Goal: Task Accomplishment & Management: Use online tool/utility

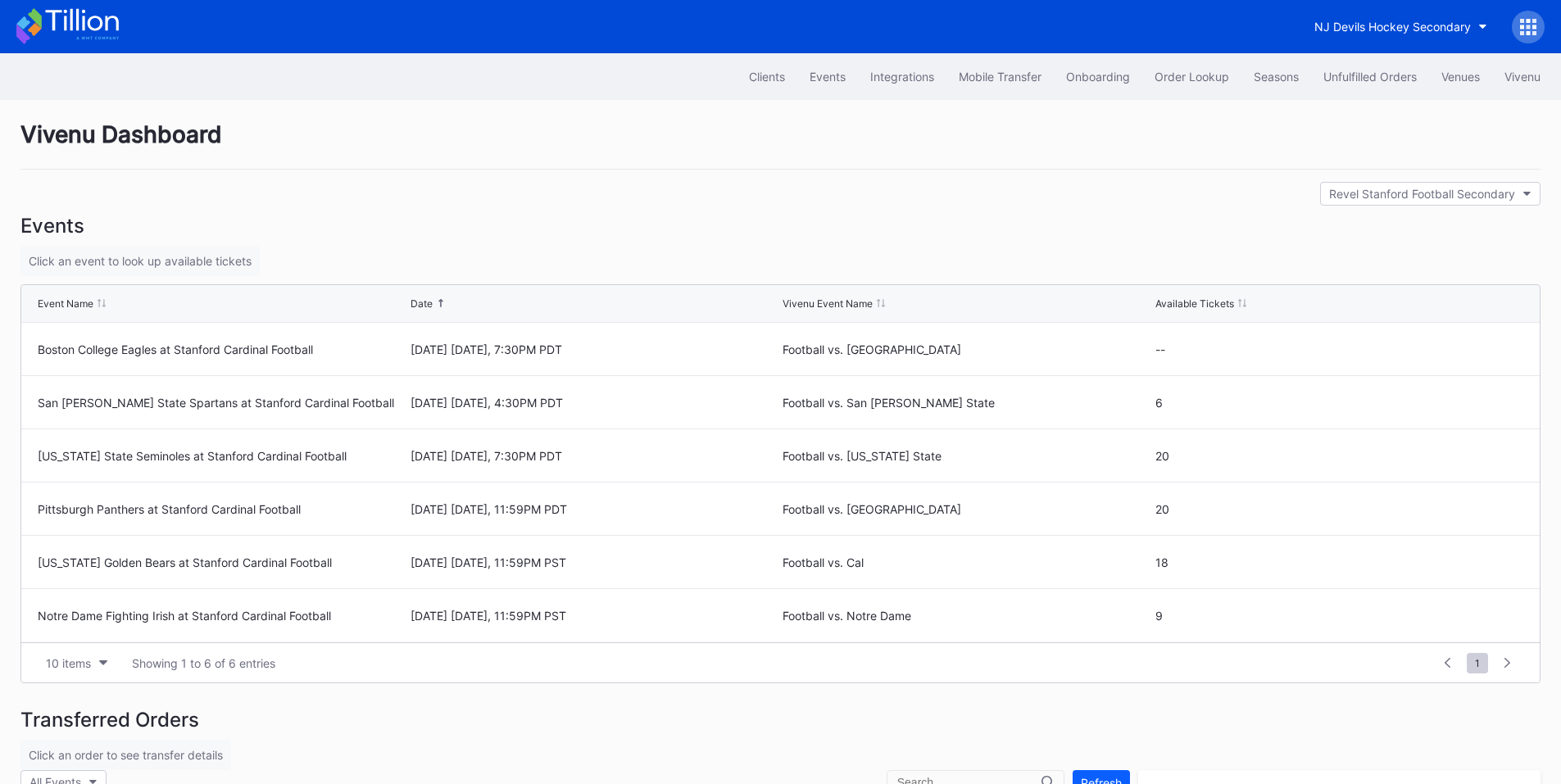
click at [1520, 30] on div at bounding box center [1529, 27] width 32 height 32
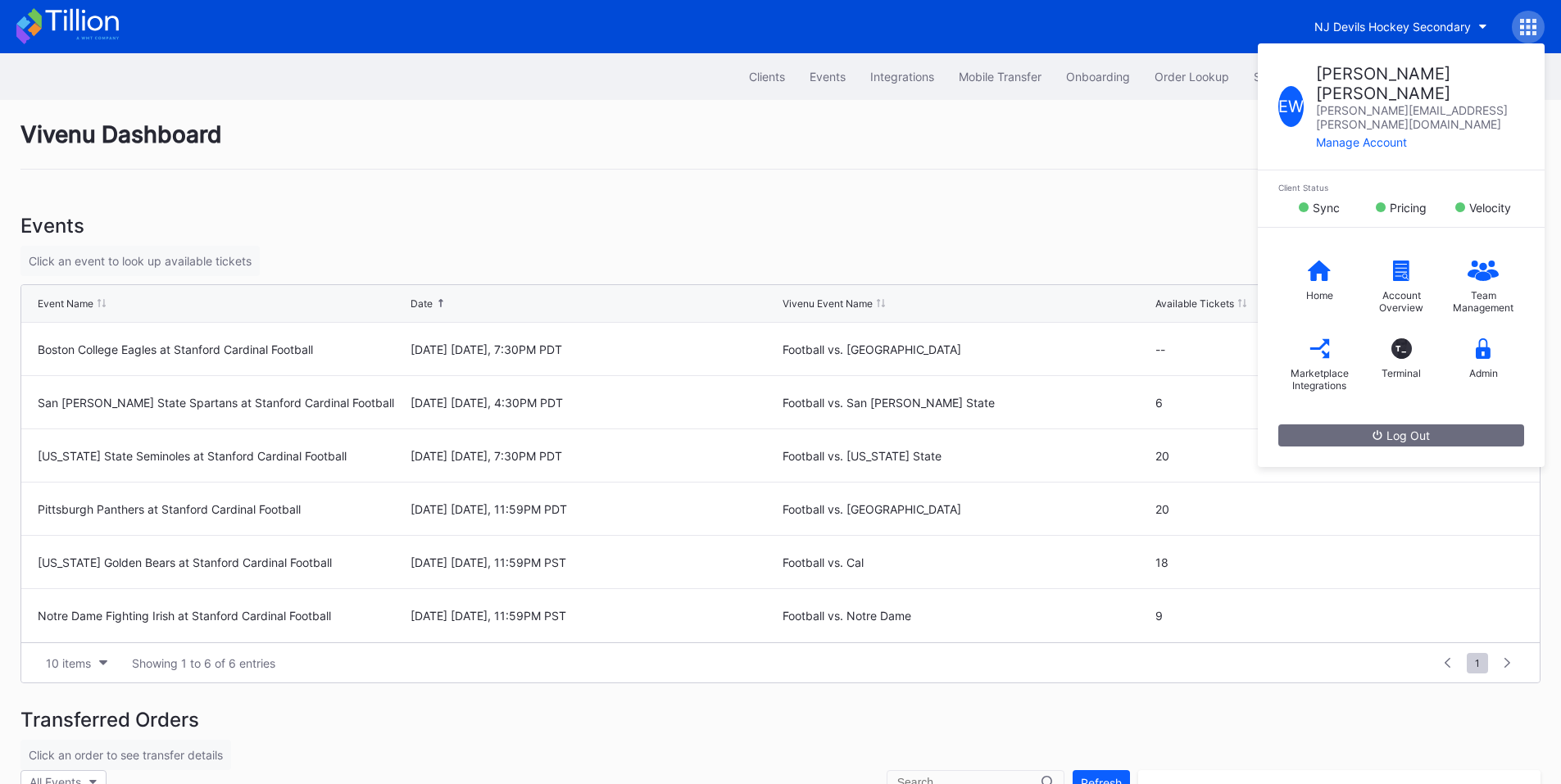
click at [1096, 143] on div "Vivenu Dashboard" at bounding box center [780, 145] width 1520 height 50
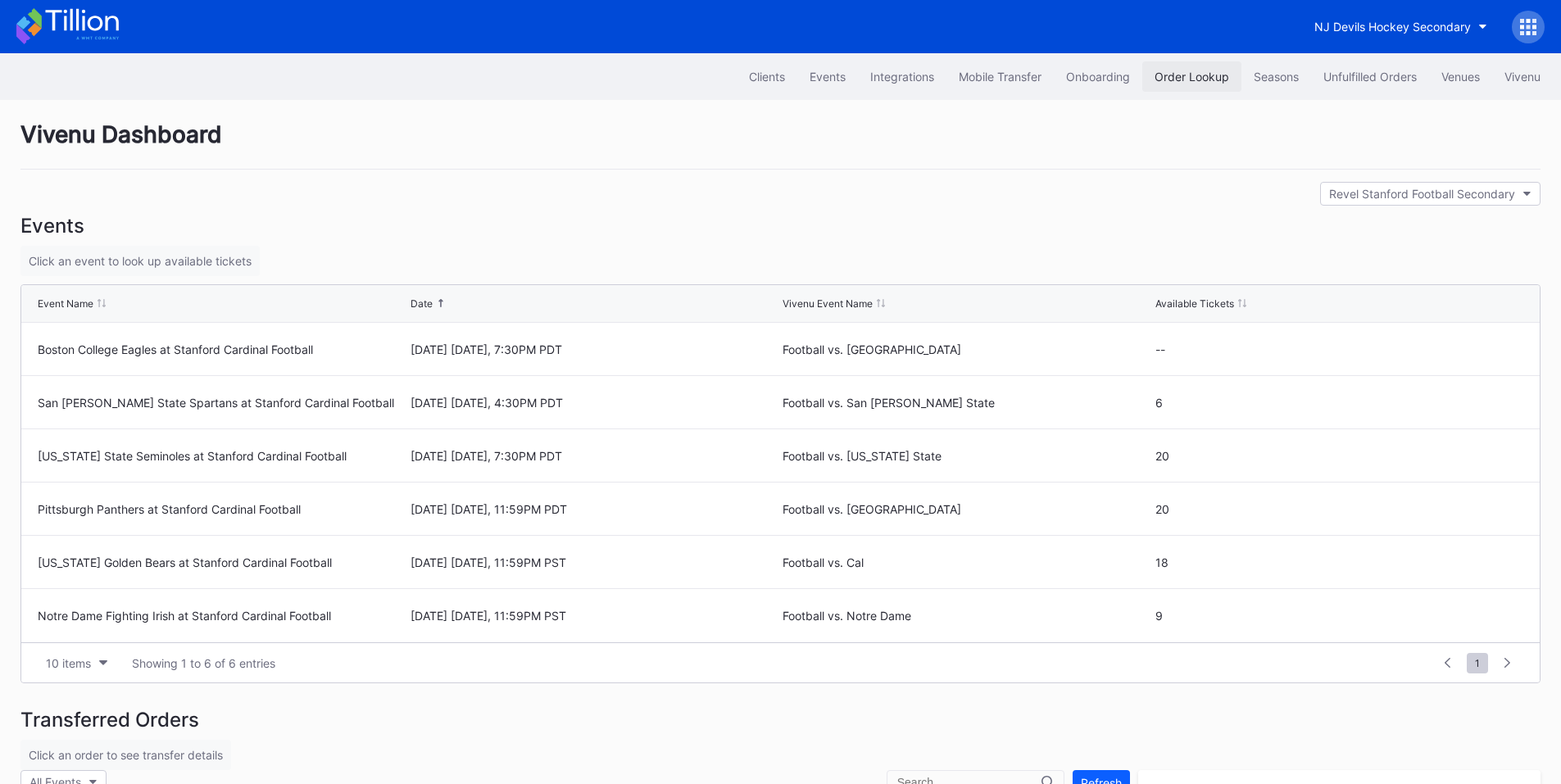
click at [1195, 77] on div "Order Lookup" at bounding box center [1192, 76] width 75 height 14
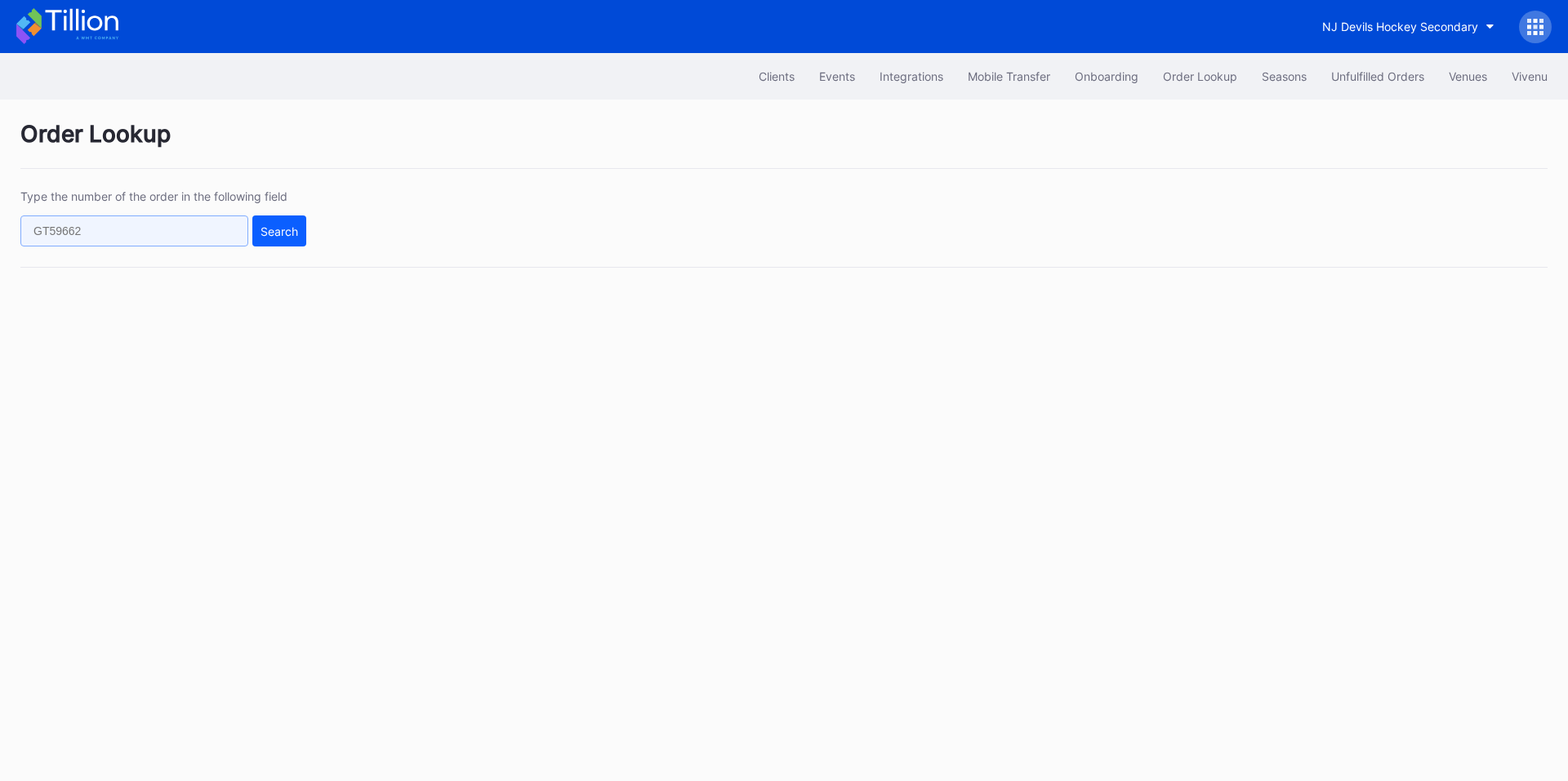
click at [163, 232] on input "text" at bounding box center [135, 230] width 228 height 31
paste input "n360tq3yy3q"
click at [269, 238] on div "Search" at bounding box center [279, 230] width 38 height 13
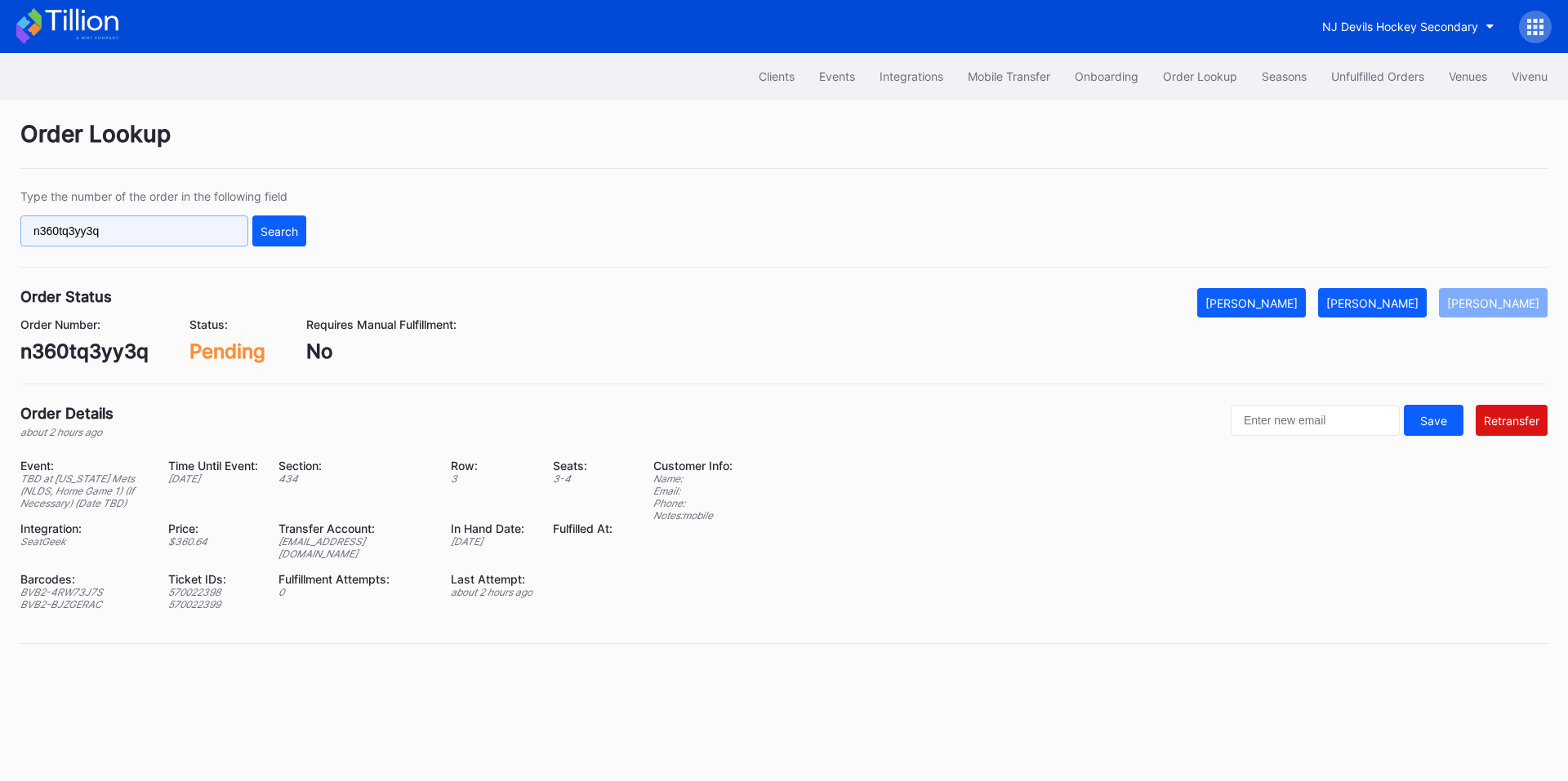
click at [164, 234] on input "n360tq3yy3q" at bounding box center [135, 230] width 228 height 31
paste input "k69xa6pow99"
click at [286, 228] on div "Search" at bounding box center [279, 230] width 38 height 13
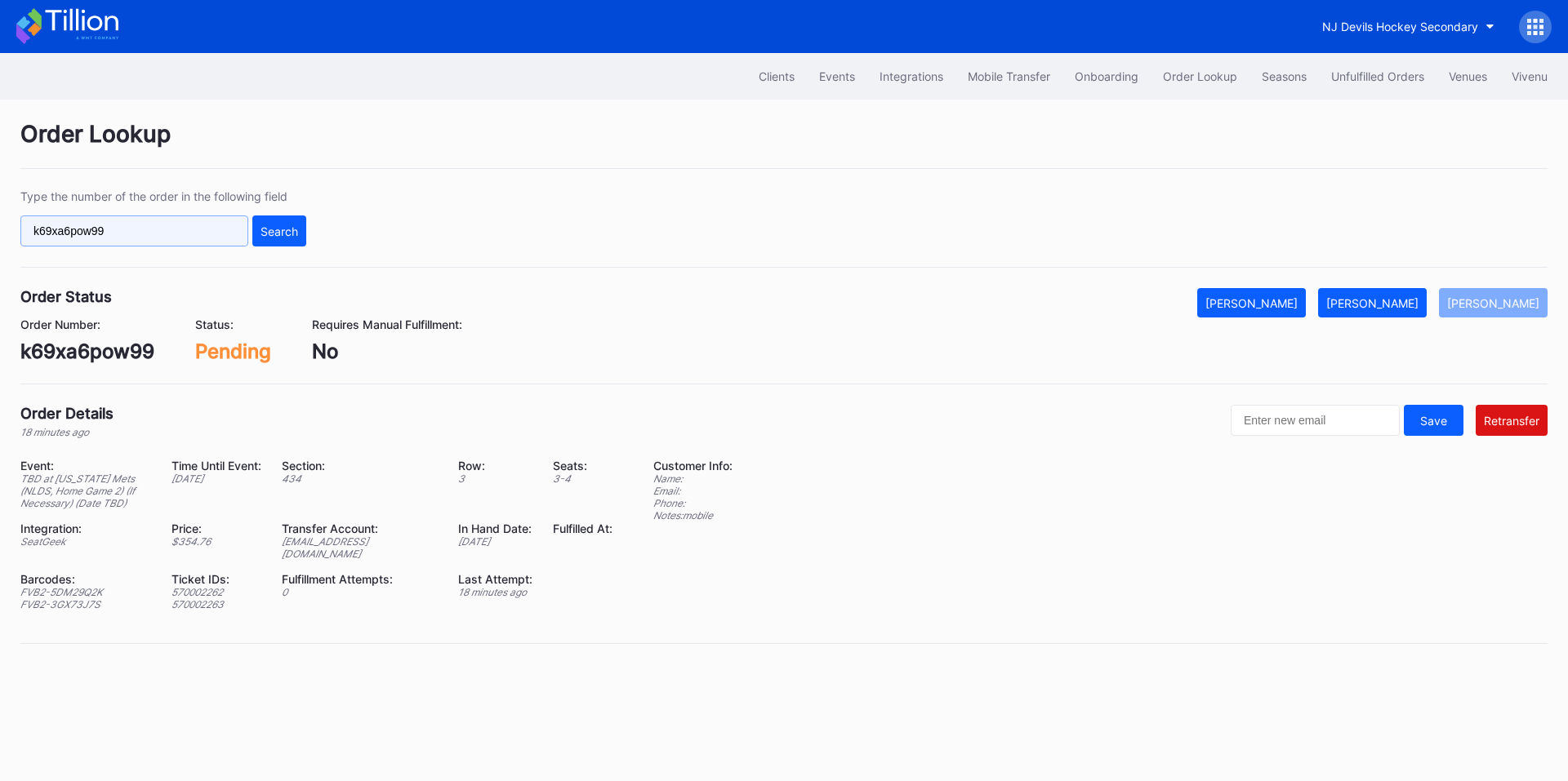
click at [175, 232] on input "k69xa6pow99" at bounding box center [135, 230] width 228 height 31
paste input "756qs2qm23x"
click at [299, 236] on button "Search" at bounding box center [279, 230] width 54 height 31
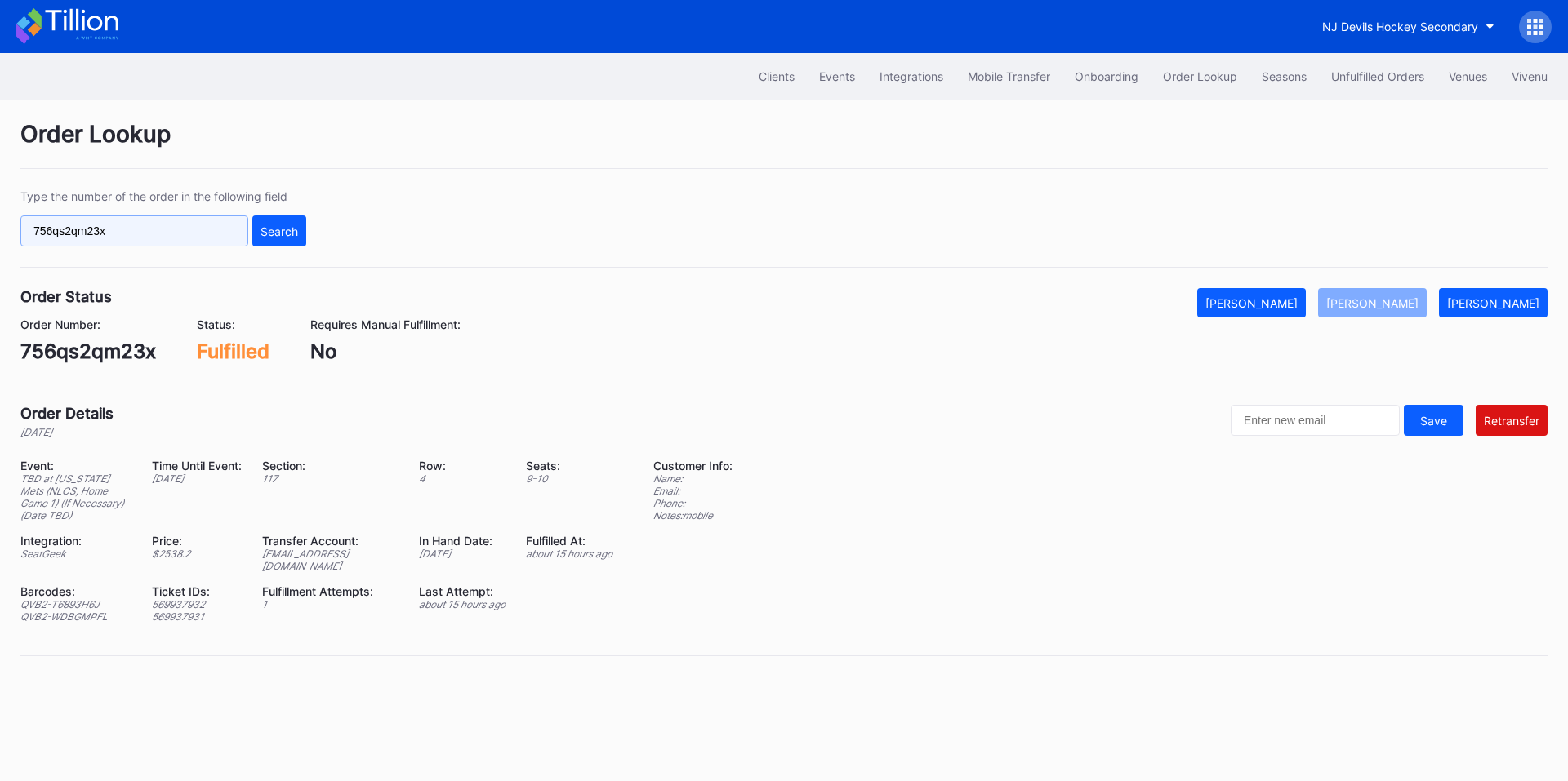
click at [66, 230] on input "756qs2qm23x" at bounding box center [135, 230] width 228 height 31
click at [332, 566] on div "[EMAIL_ADDRESS][DOMAIN_NAME]" at bounding box center [330, 560] width 136 height 24
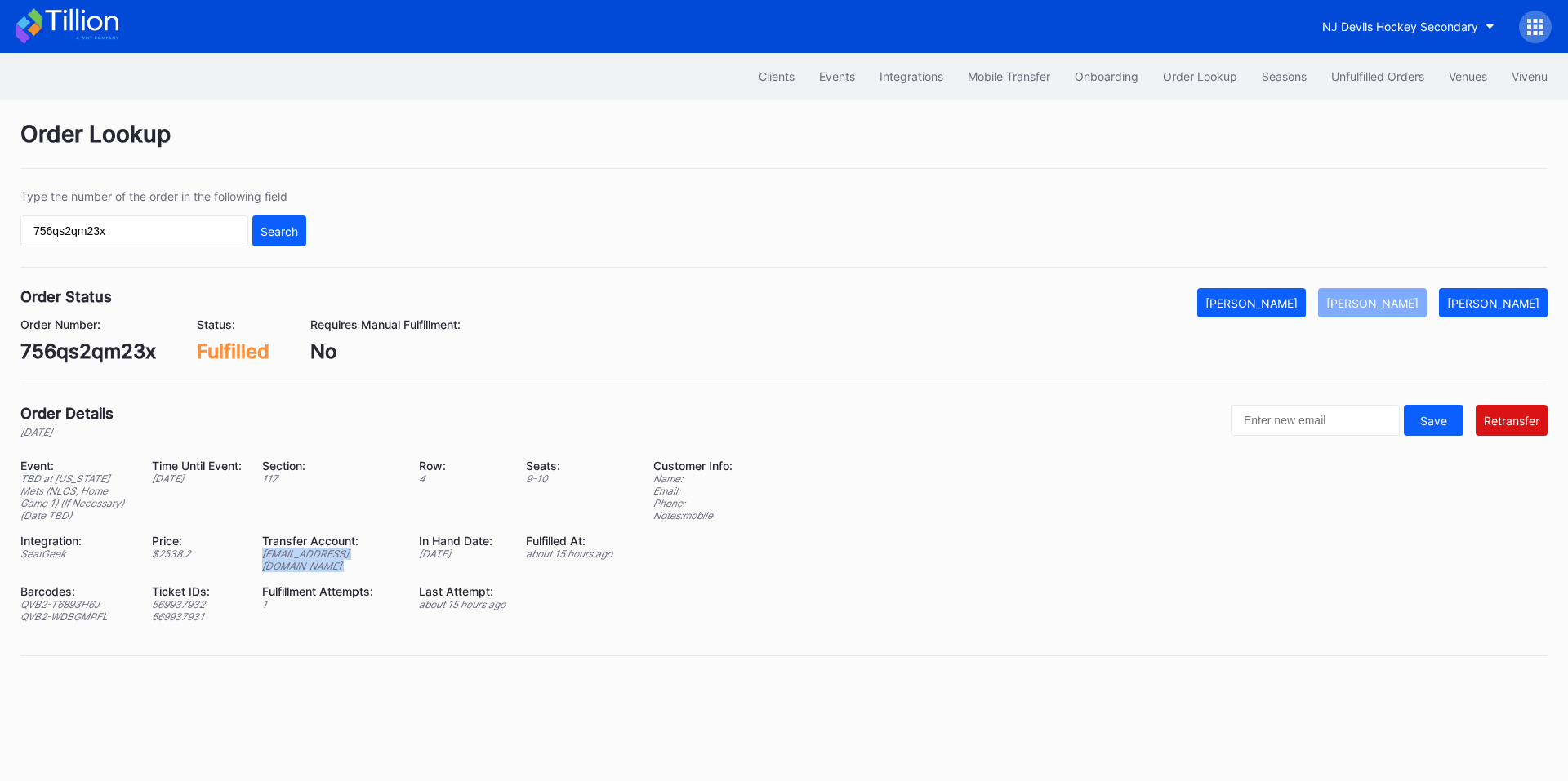
copy div "[EMAIL_ADDRESS][DOMAIN_NAME]"
click at [160, 223] on input "756qs2qm23x" at bounding box center [135, 230] width 228 height 31
paste input "vnk6tqlv7k6"
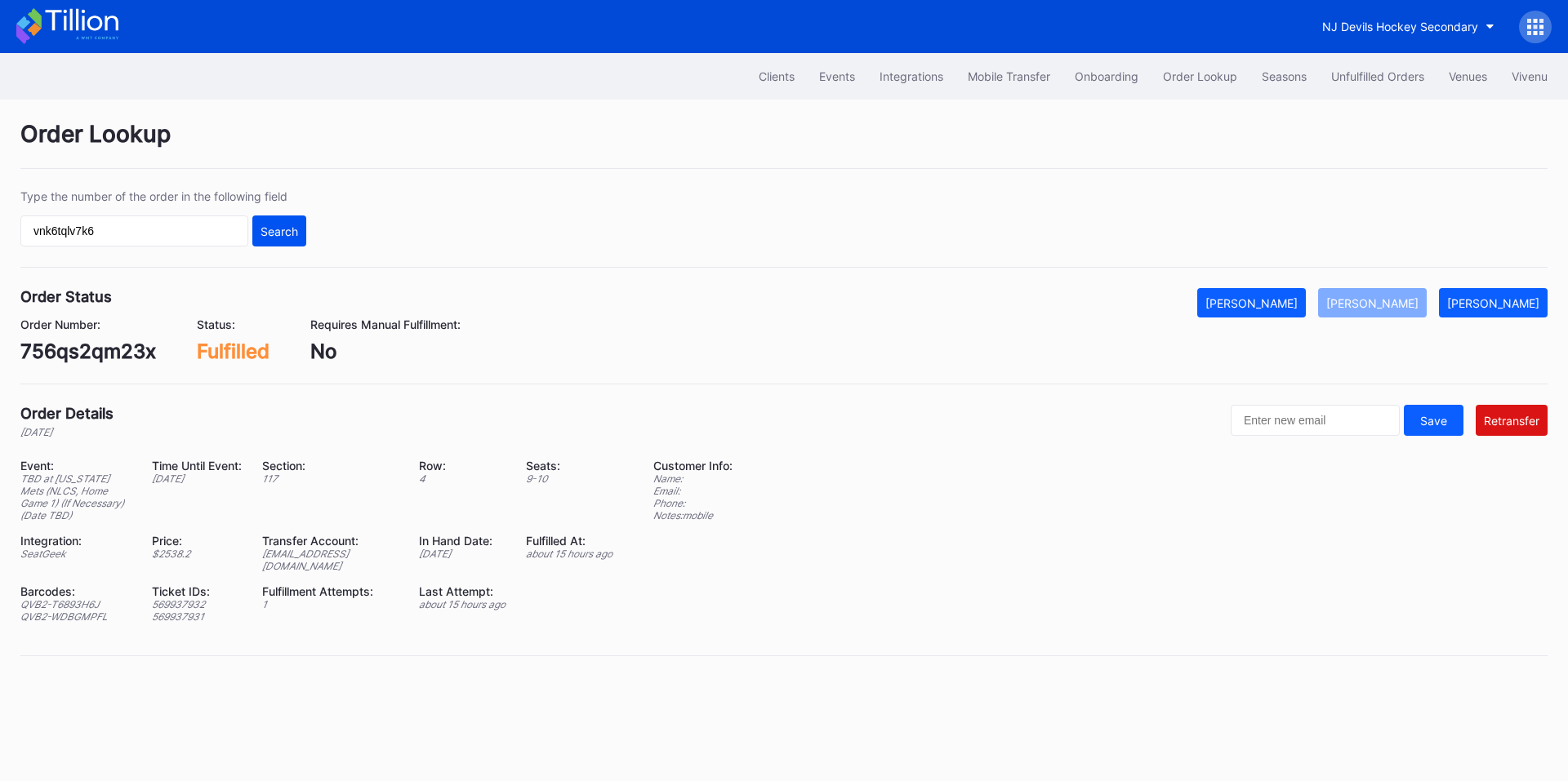
click at [274, 239] on button "Search" at bounding box center [279, 230] width 54 height 31
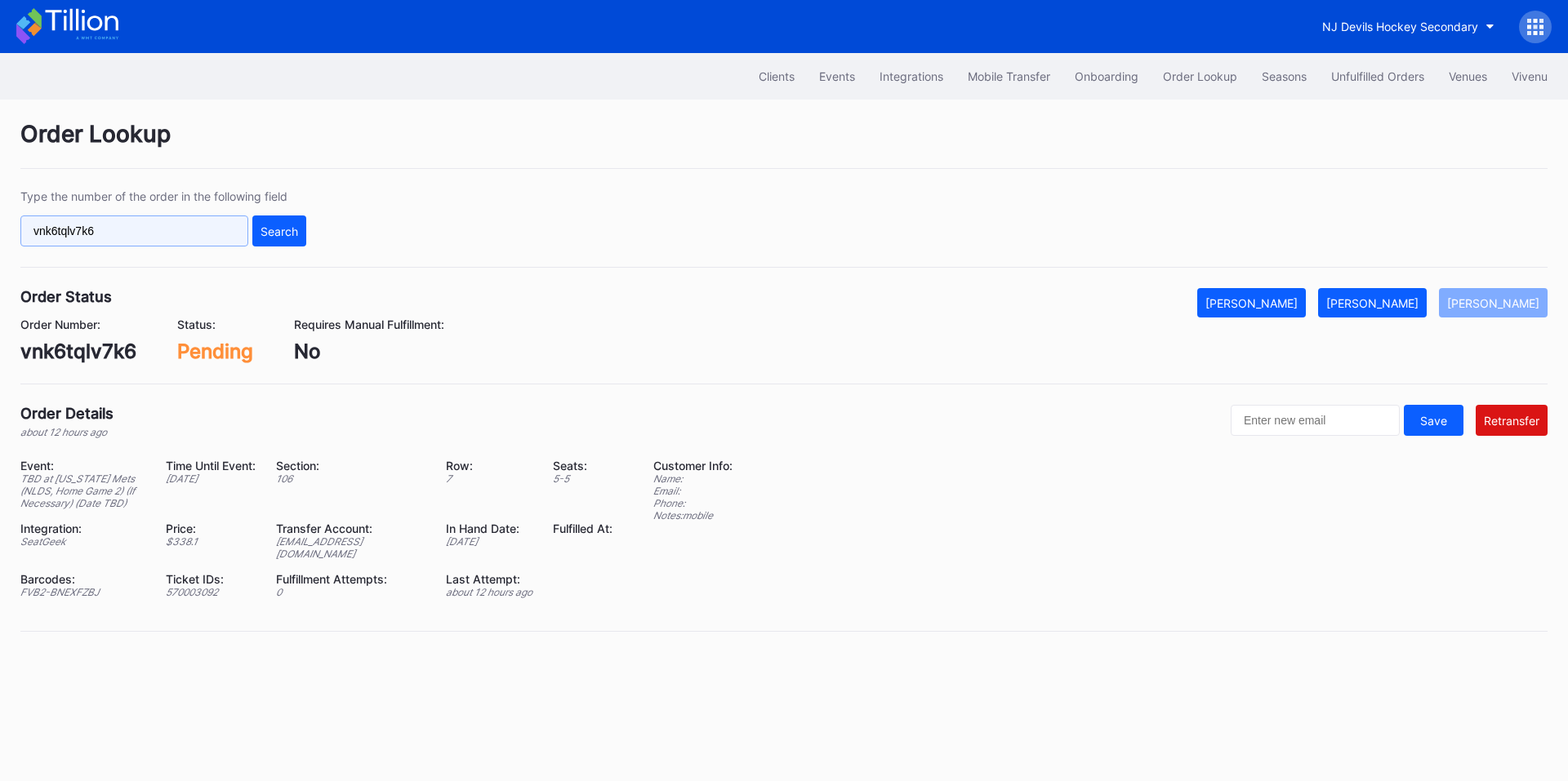
click at [144, 232] on input "vnk6tqlv7k6" at bounding box center [135, 230] width 228 height 31
paste input "624770017"
click at [285, 230] on div "Search" at bounding box center [279, 230] width 38 height 13
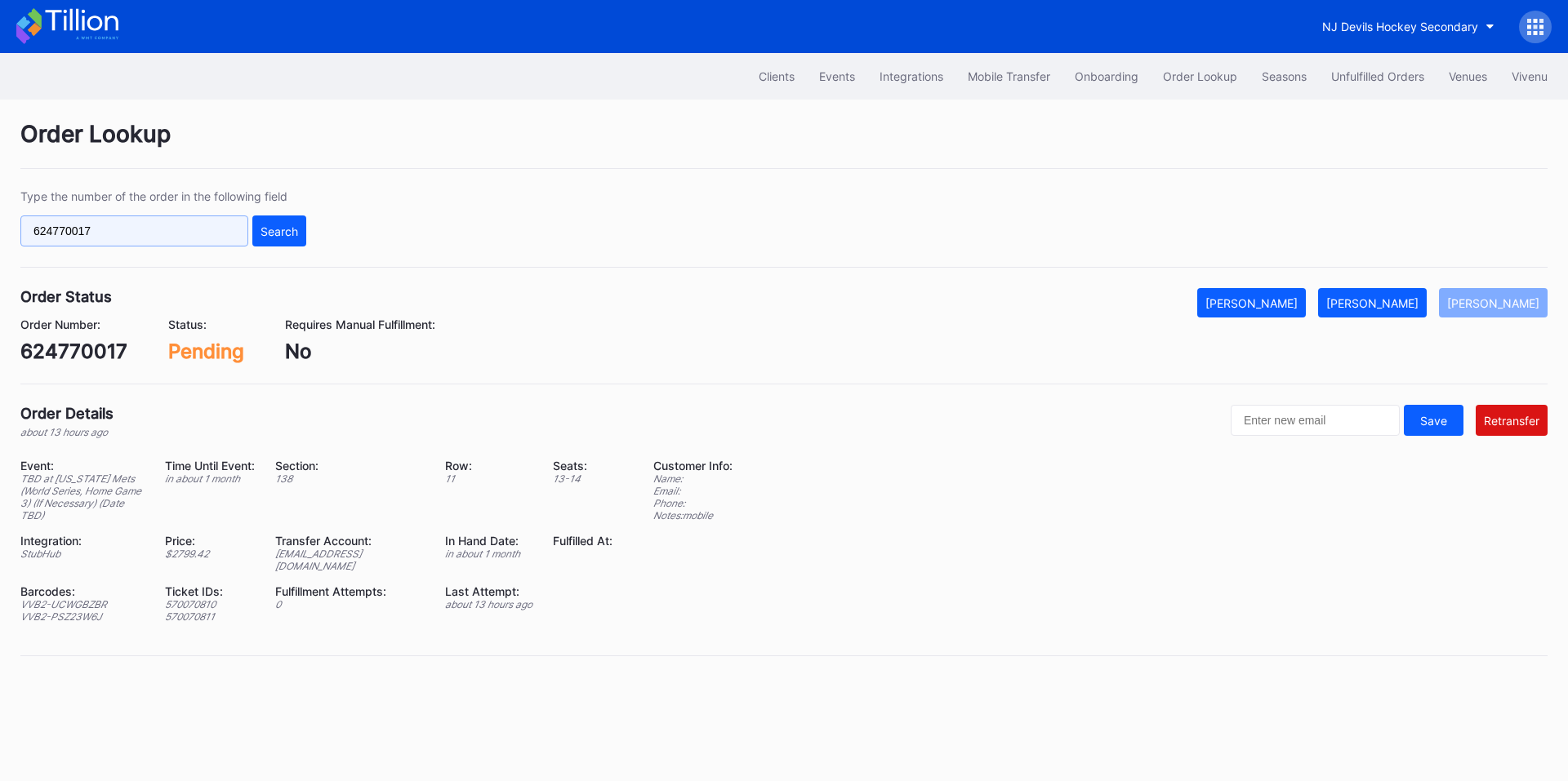
click at [187, 224] on input "624770017" at bounding box center [135, 230] width 228 height 31
paste input "75767755"
click at [284, 231] on div "Search" at bounding box center [279, 230] width 38 height 13
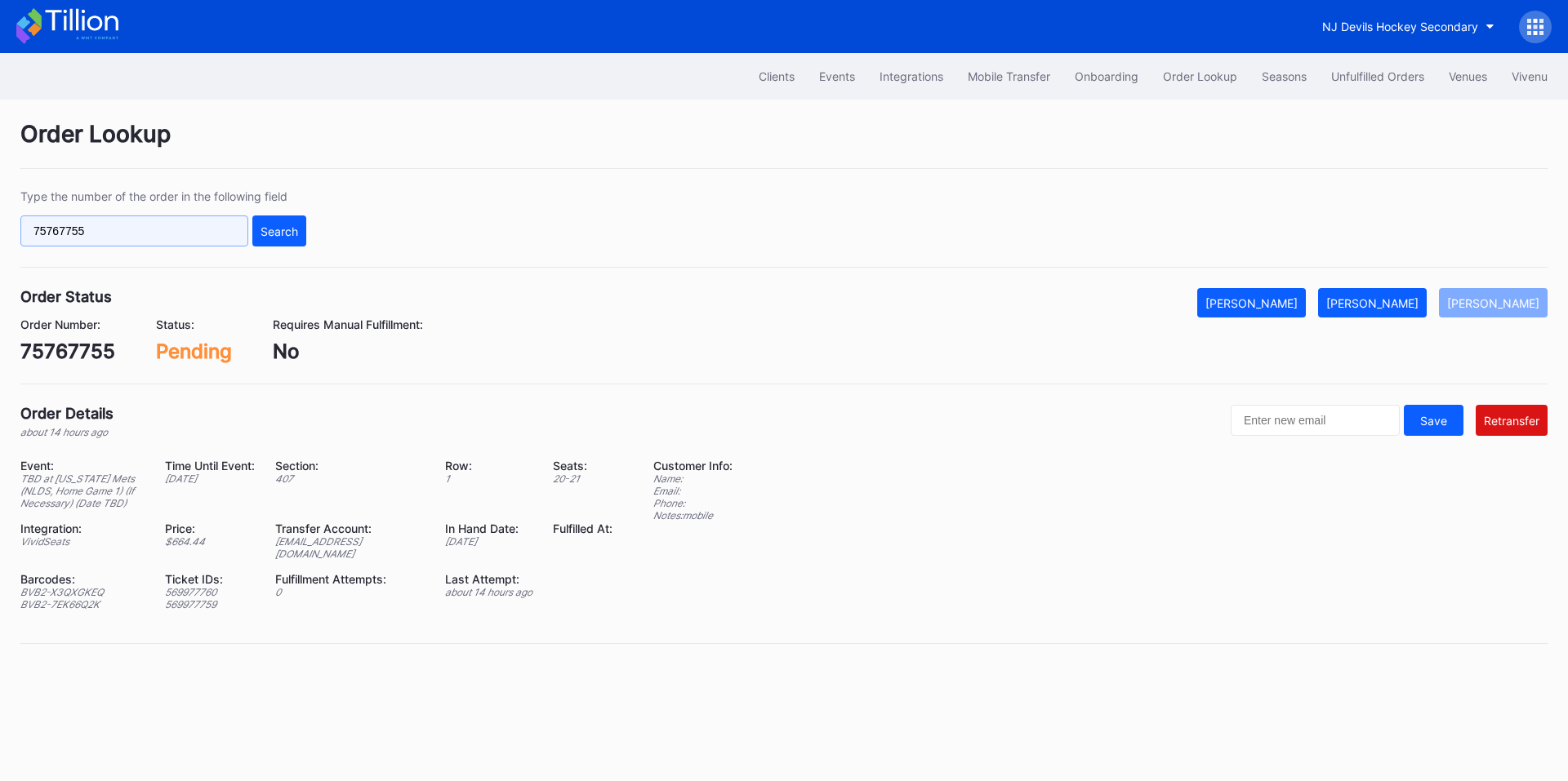
click at [151, 220] on input "75767755" at bounding box center [135, 230] width 228 height 31
paste input "536"
click at [286, 229] on div "Search" at bounding box center [279, 230] width 38 height 13
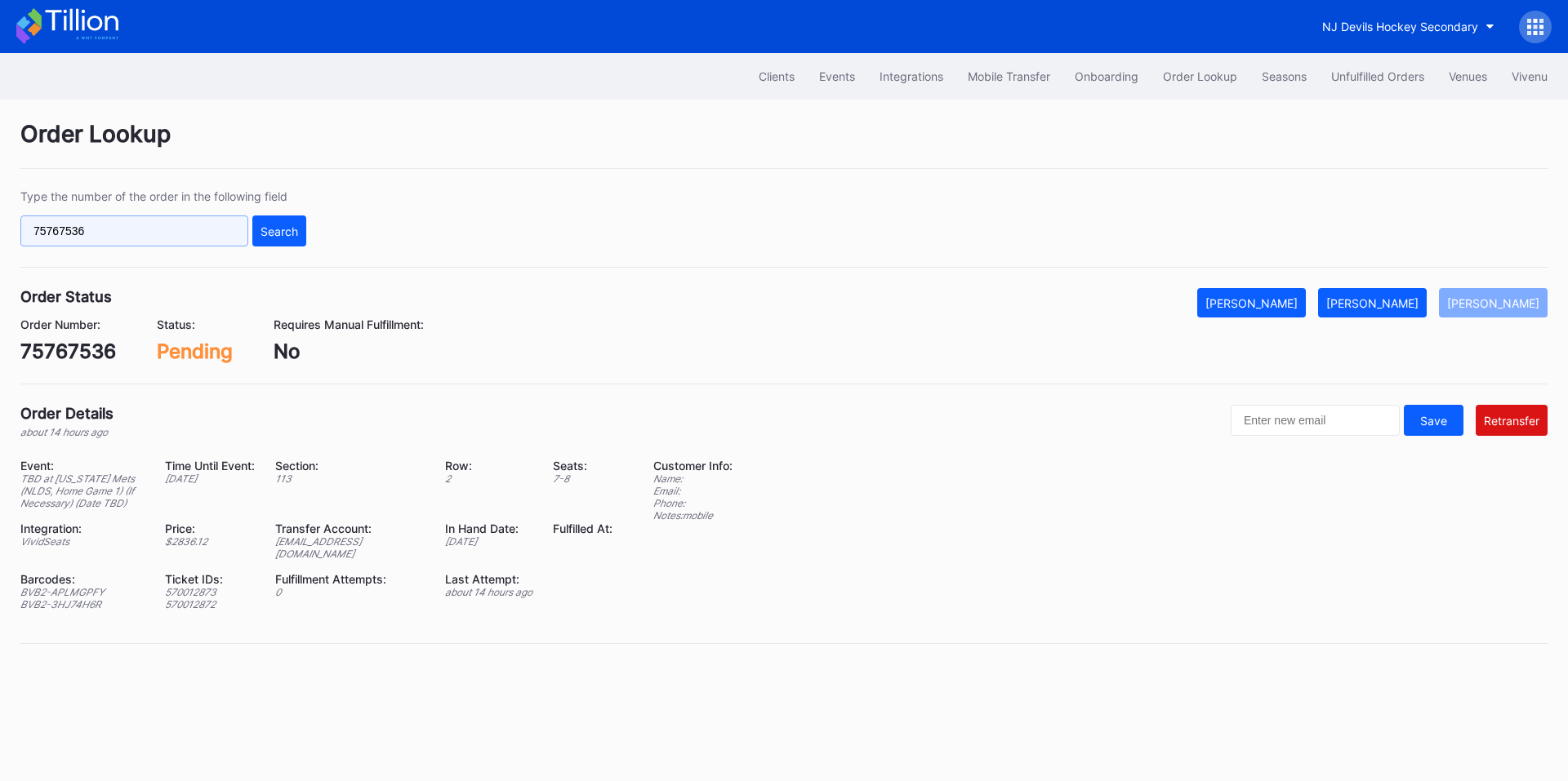
click at [176, 230] on input "75767536" at bounding box center [135, 230] width 228 height 31
paste input "p3p0trygepq"
click at [296, 230] on div "Search" at bounding box center [279, 230] width 38 height 13
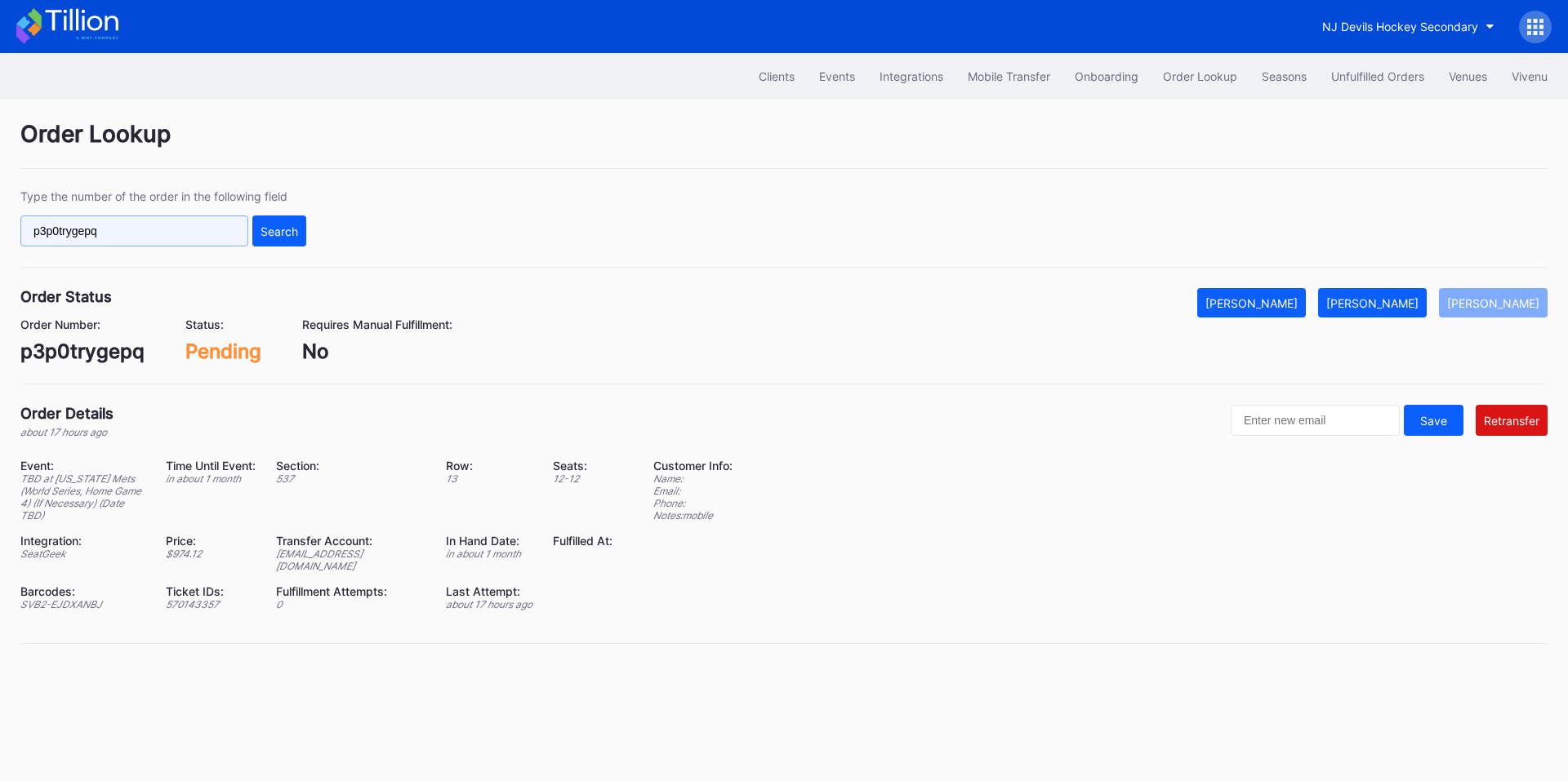
click at [216, 239] on input "p3p0trygepq" at bounding box center [135, 230] width 228 height 31
paste input "624720927"
click at [292, 231] on div "Search" at bounding box center [279, 230] width 38 height 13
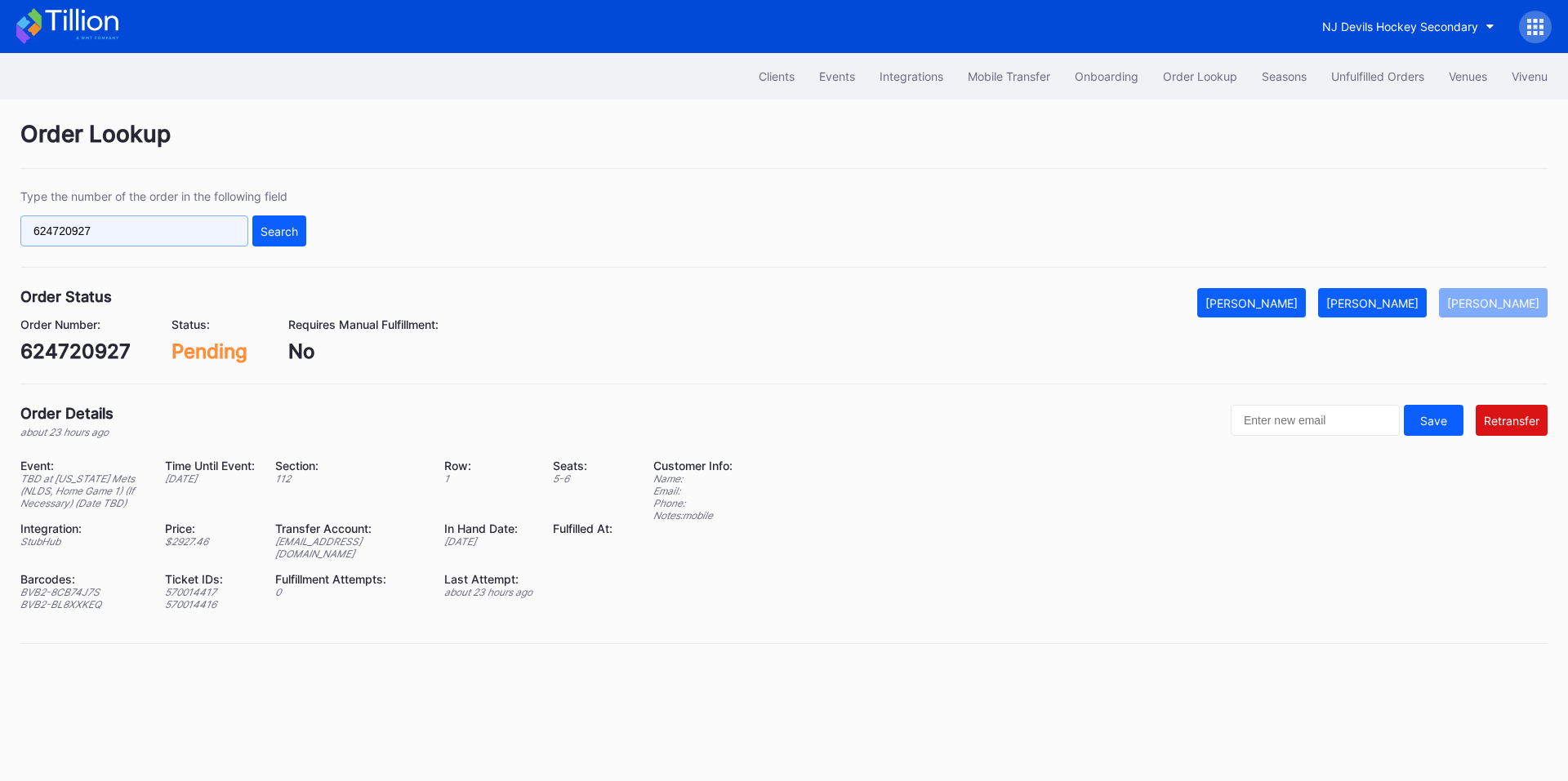
click at [195, 238] on input "624720927" at bounding box center [135, 230] width 228 height 31
paste input "g9rxt6xkd0n"
click at [267, 228] on div "Search" at bounding box center [279, 230] width 38 height 13
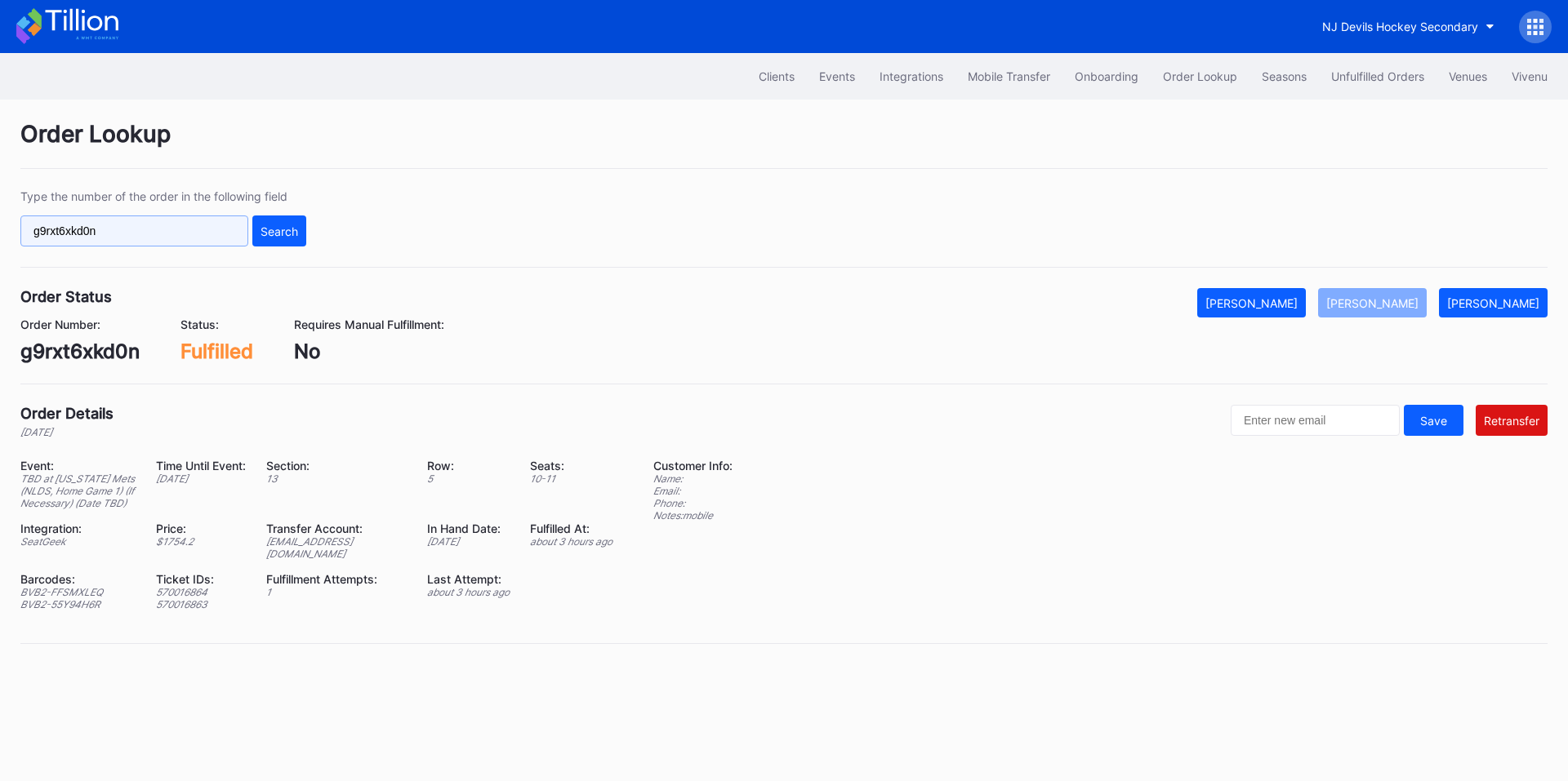
click at [180, 232] on input "g9rxt6xkd0n" at bounding box center [135, 230] width 228 height 31
paste input "vnk6tqlv7k6"
type input "vnk6tqlv7k6"
click at [287, 232] on div "Search" at bounding box center [279, 230] width 38 height 13
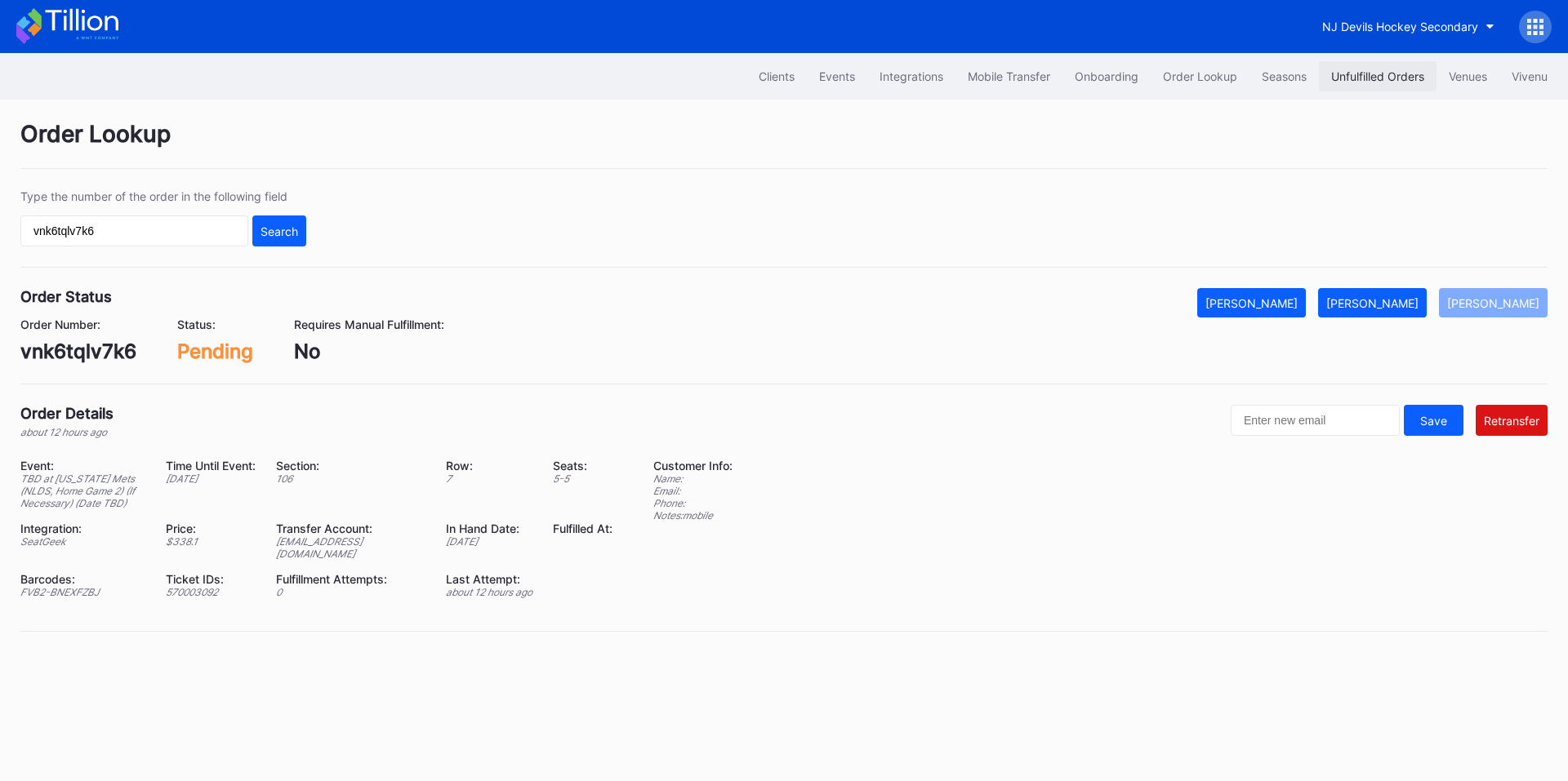
click at [1345, 74] on div "Unfulfilled Orders" at bounding box center [1378, 75] width 93 height 13
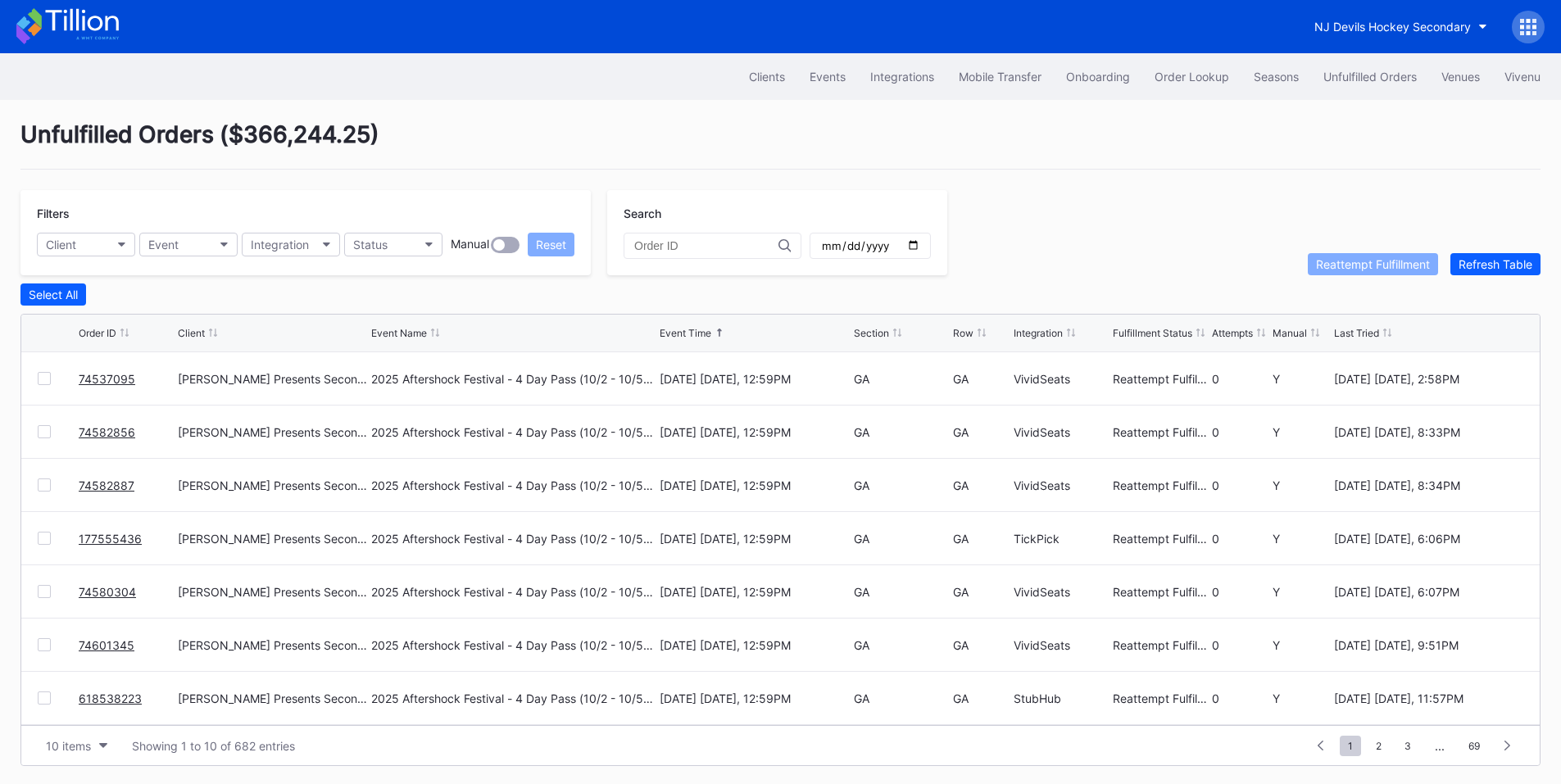
click at [700, 239] on div at bounding box center [713, 246] width 178 height 26
click at [692, 255] on div at bounding box center [713, 246] width 178 height 26
click at [712, 246] on input "text" at bounding box center [707, 246] width 144 height 14
paste input "vnk6tqlv7k6"
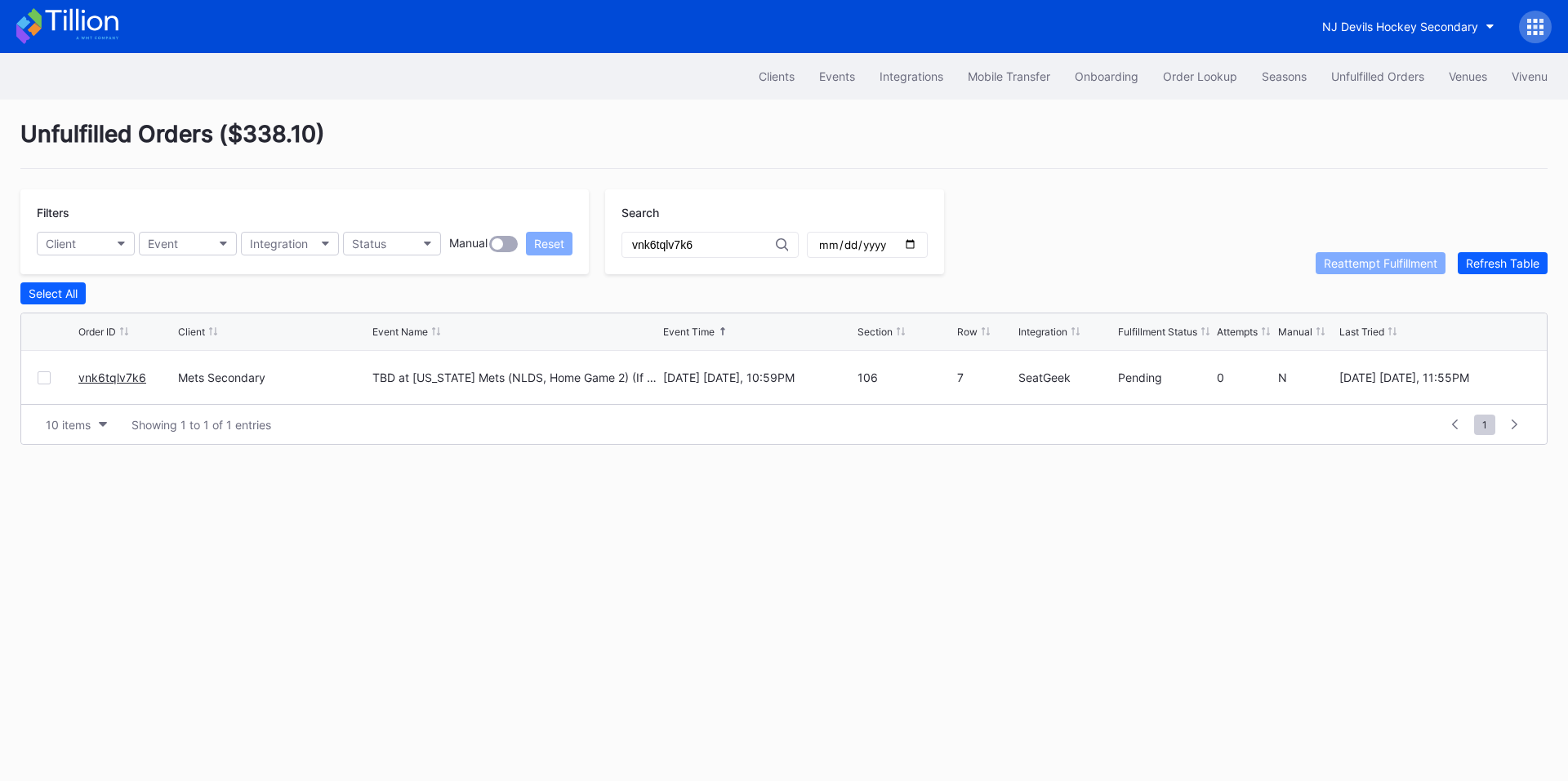
drag, startPoint x: 41, startPoint y: 381, endPoint x: 105, endPoint y: 384, distance: 64.1
click at [41, 381] on div at bounding box center [44, 377] width 13 height 13
click at [1363, 264] on div "Reattempt Fulfillment" at bounding box center [1381, 263] width 114 height 13
click at [710, 243] on input "vnk6tqlv7k6" at bounding box center [704, 245] width 144 height 13
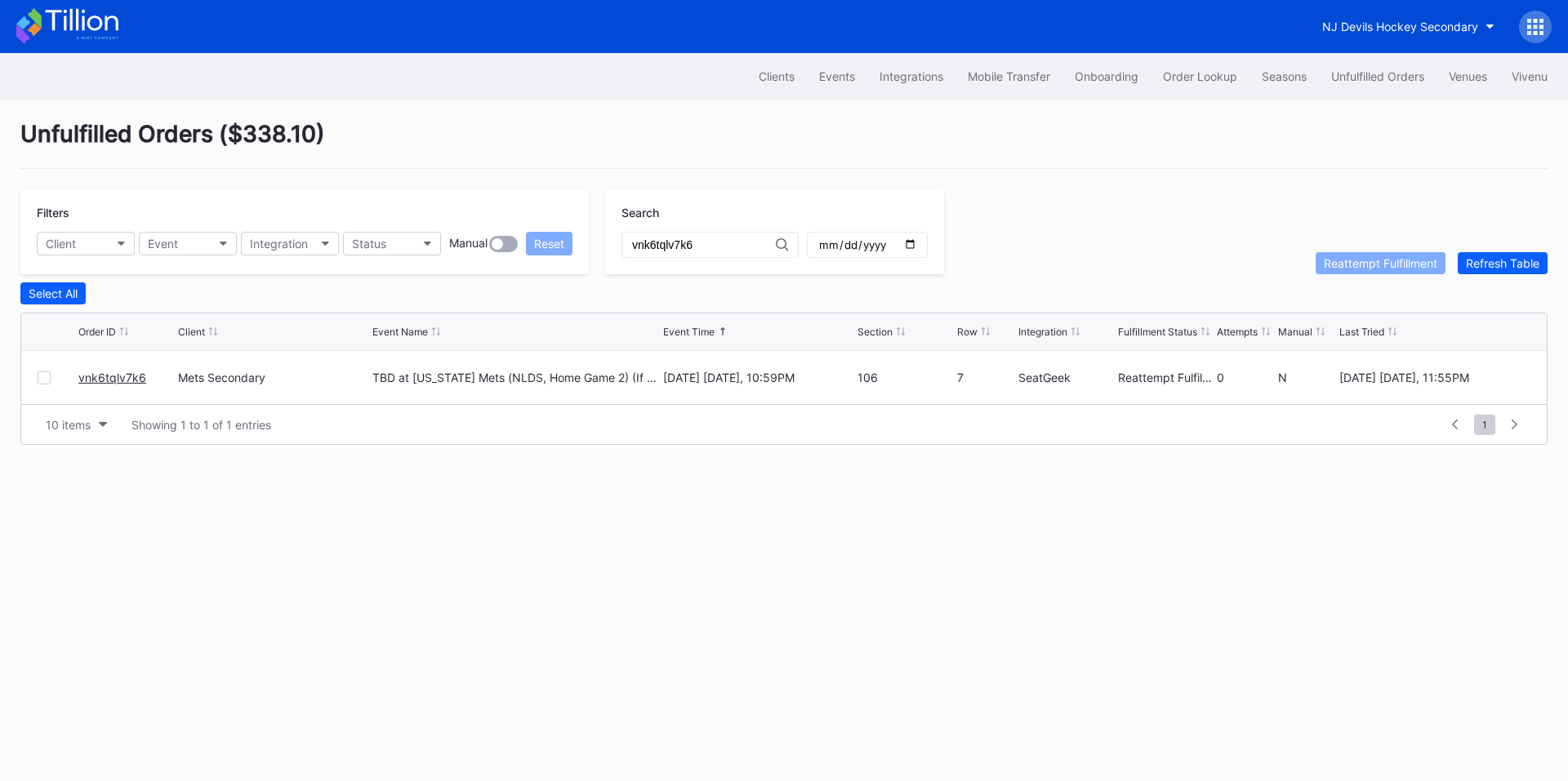
paste input "624770017"
click at [40, 380] on div at bounding box center [44, 377] width 13 height 13
click at [1423, 263] on div "Reattempt Fulfillment" at bounding box center [1381, 263] width 114 height 13
click at [707, 244] on input "624770017" at bounding box center [704, 245] width 144 height 13
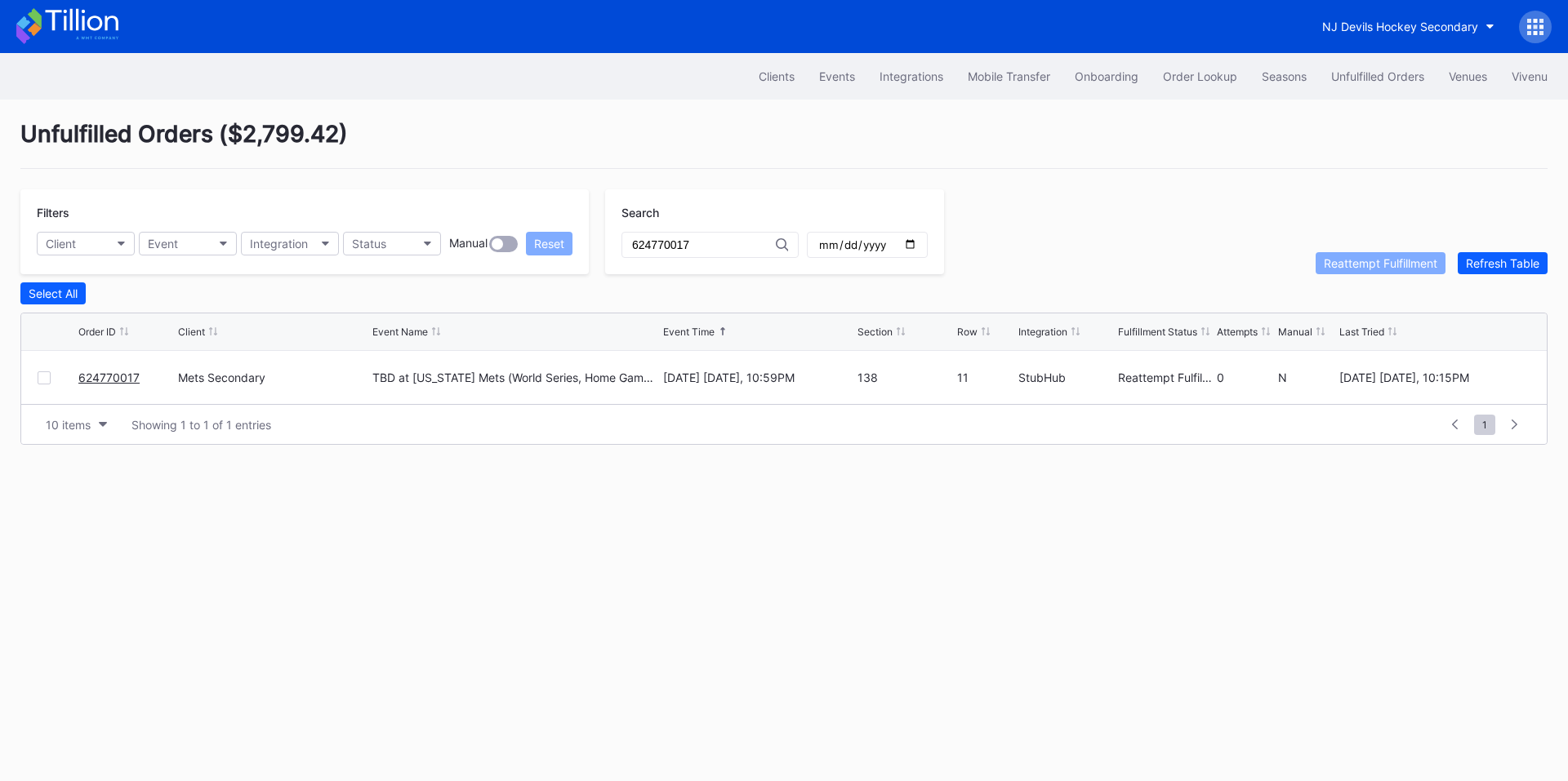
paste input "75767755"
type input "75767755"
click at [42, 377] on div at bounding box center [44, 377] width 13 height 13
click at [1359, 268] on div "Reattempt Fulfillment" at bounding box center [1381, 263] width 114 height 13
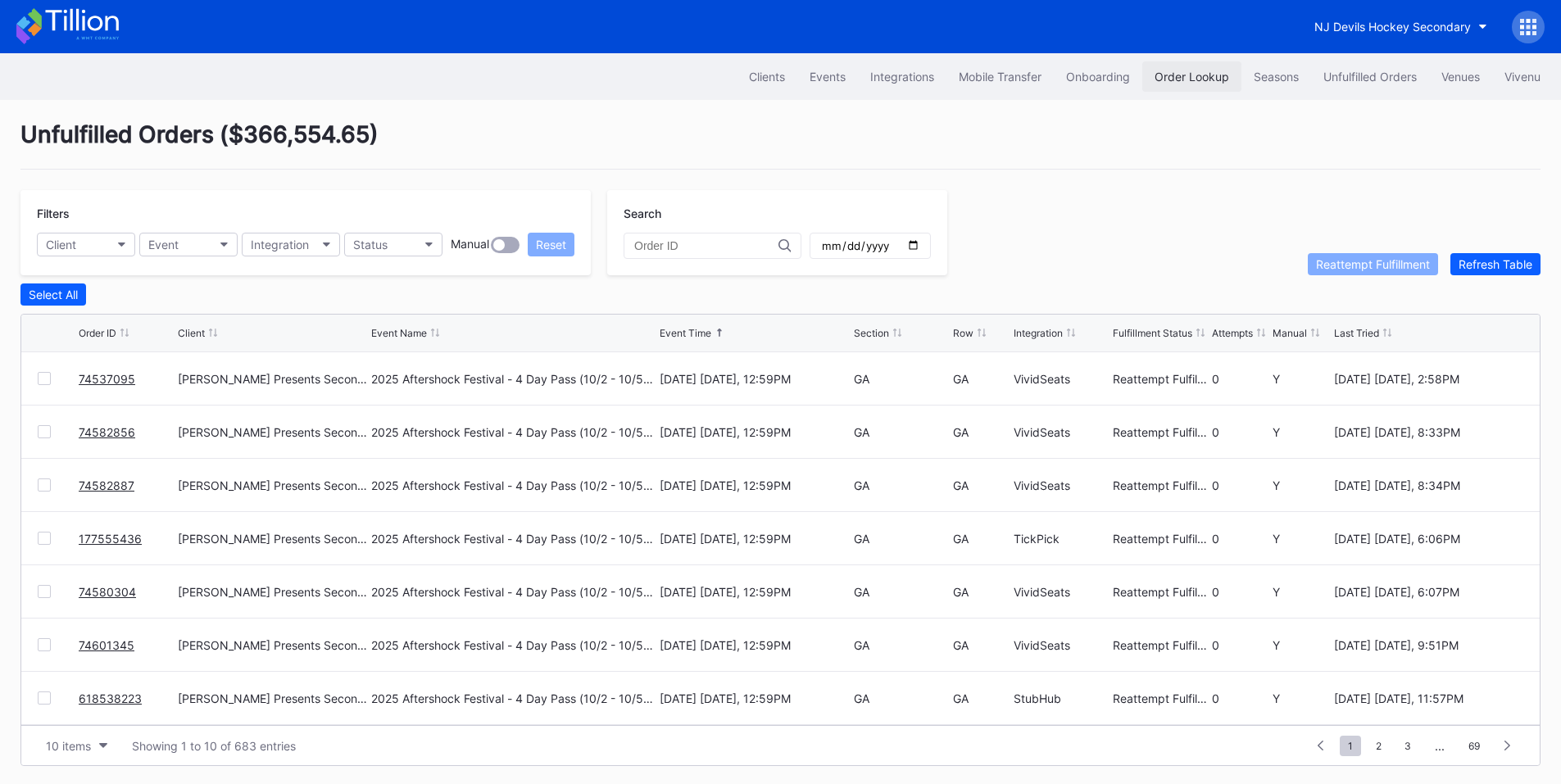
click at [1193, 68] on button "Order Lookup" at bounding box center [1192, 77] width 99 height 31
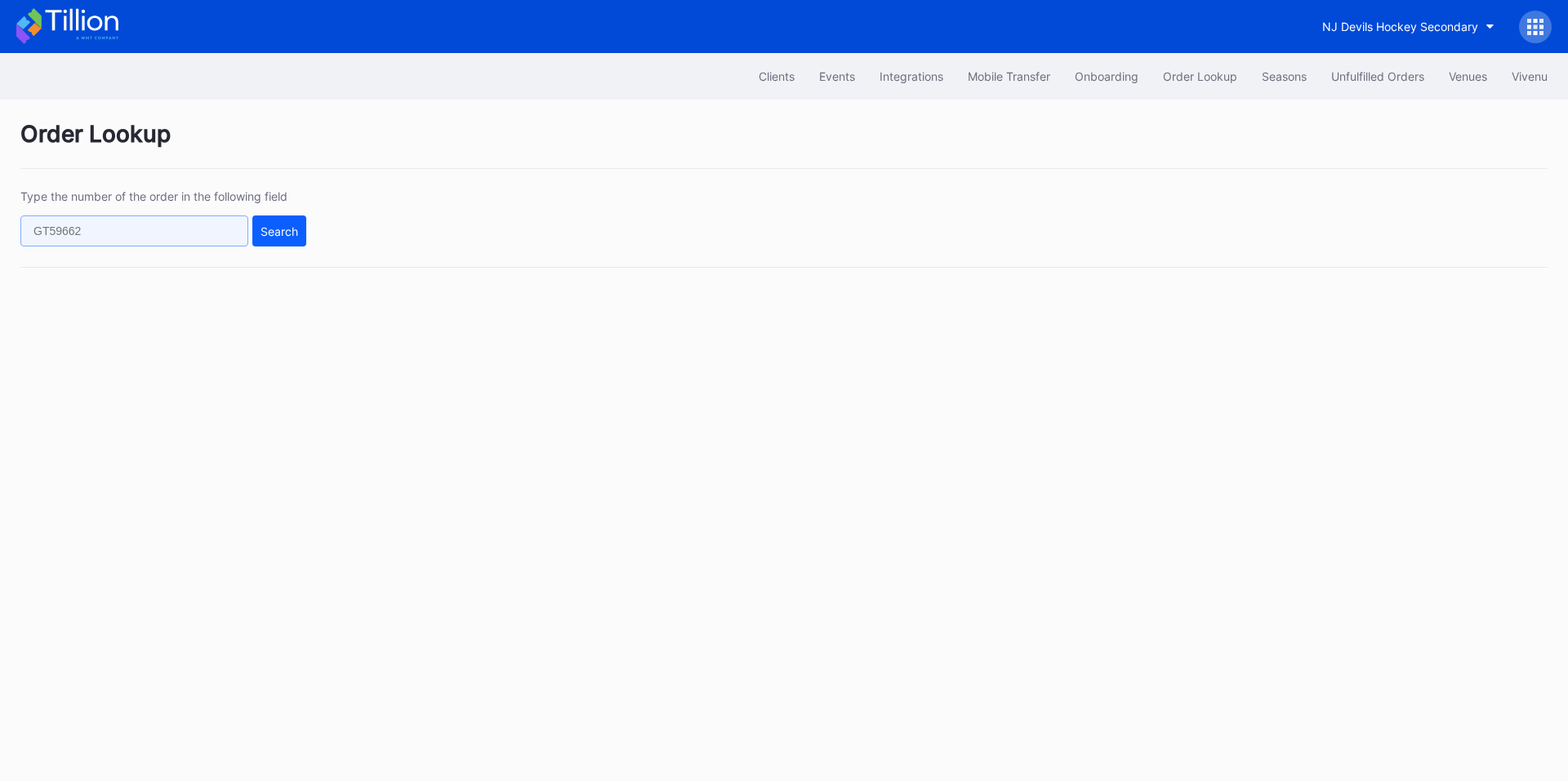
click at [179, 236] on input "text" at bounding box center [135, 230] width 228 height 31
paste input "75767755"
click at [267, 232] on div "Search" at bounding box center [279, 230] width 38 height 13
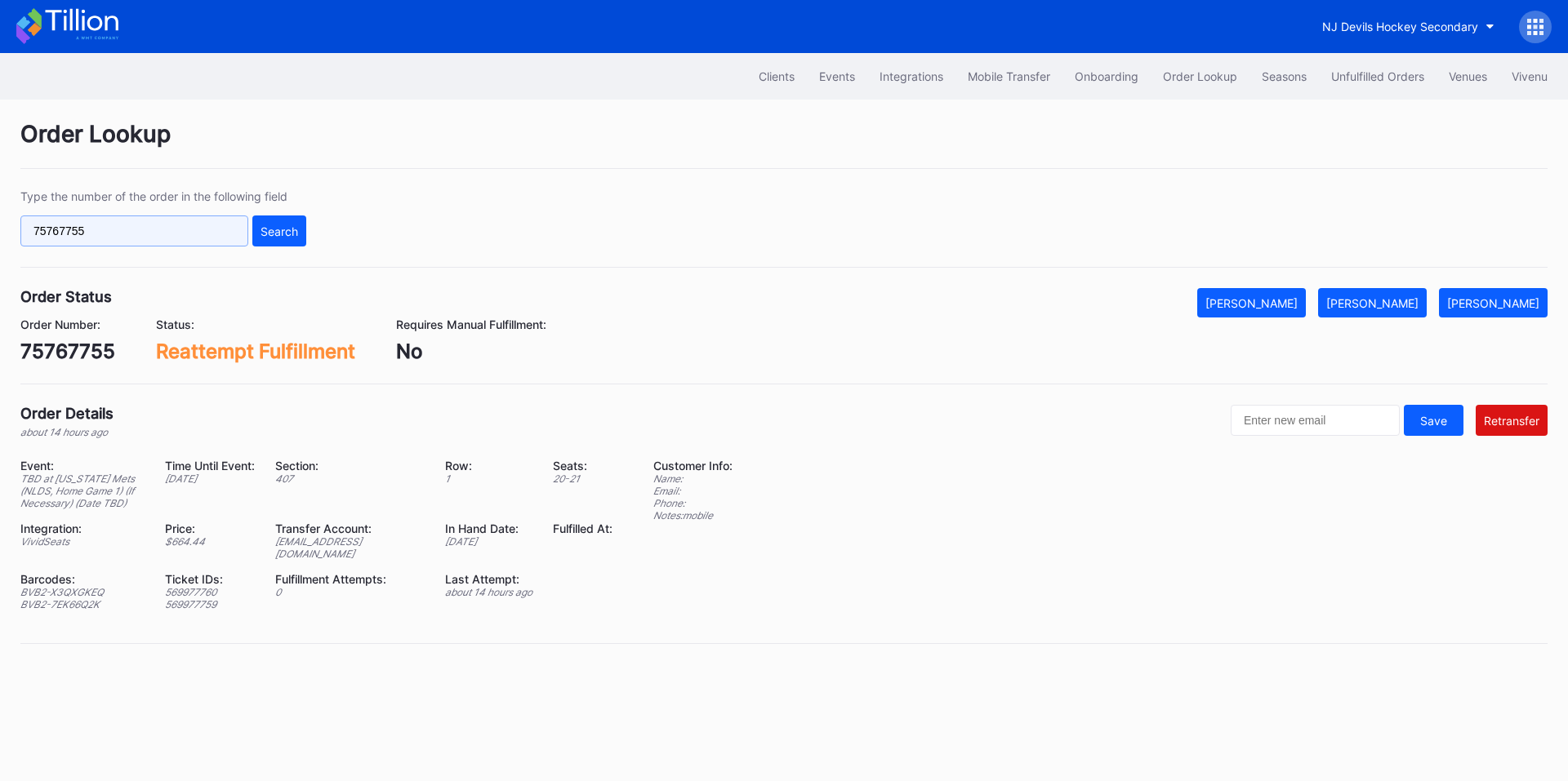
click at [150, 234] on input "75767755" at bounding box center [135, 230] width 228 height 31
paste input "624770017"
click at [272, 225] on div "Search" at bounding box center [279, 230] width 38 height 13
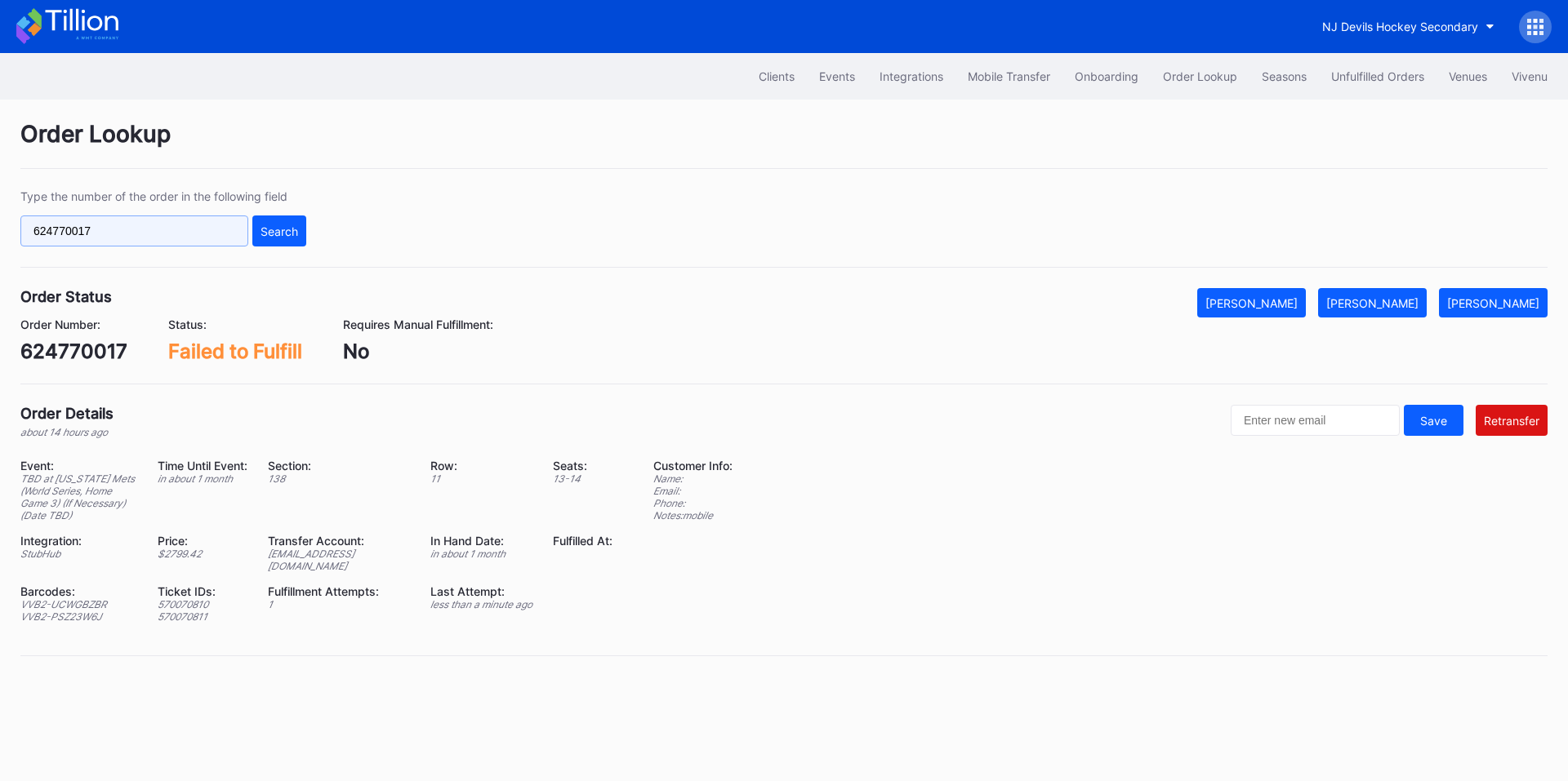
click at [127, 223] on input "624770017" at bounding box center [135, 230] width 228 height 31
paste input "vnk6tqlv7k6"
type input "vnk6tqlv7k6"
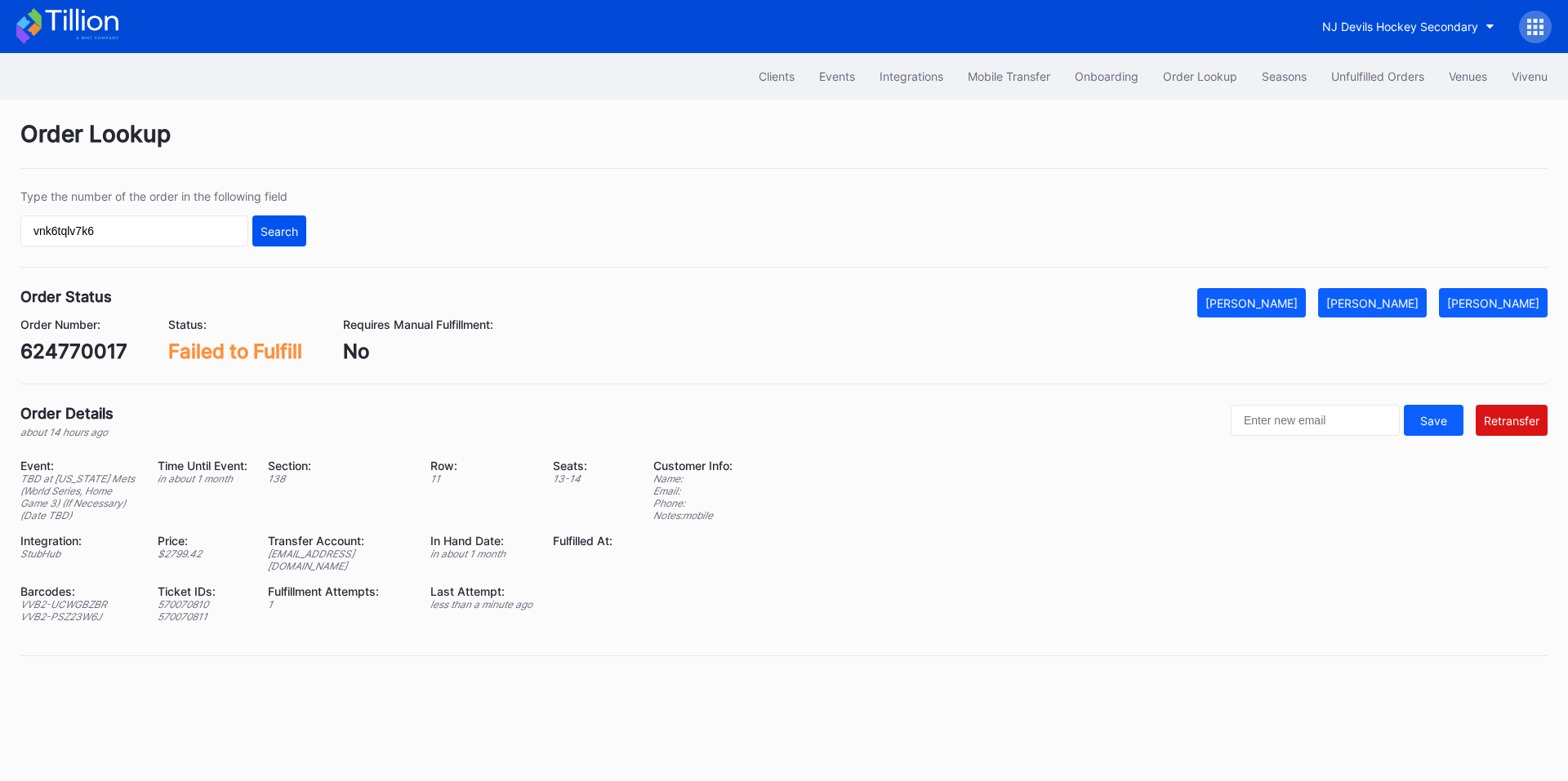
click at [288, 224] on div "Search" at bounding box center [279, 230] width 38 height 13
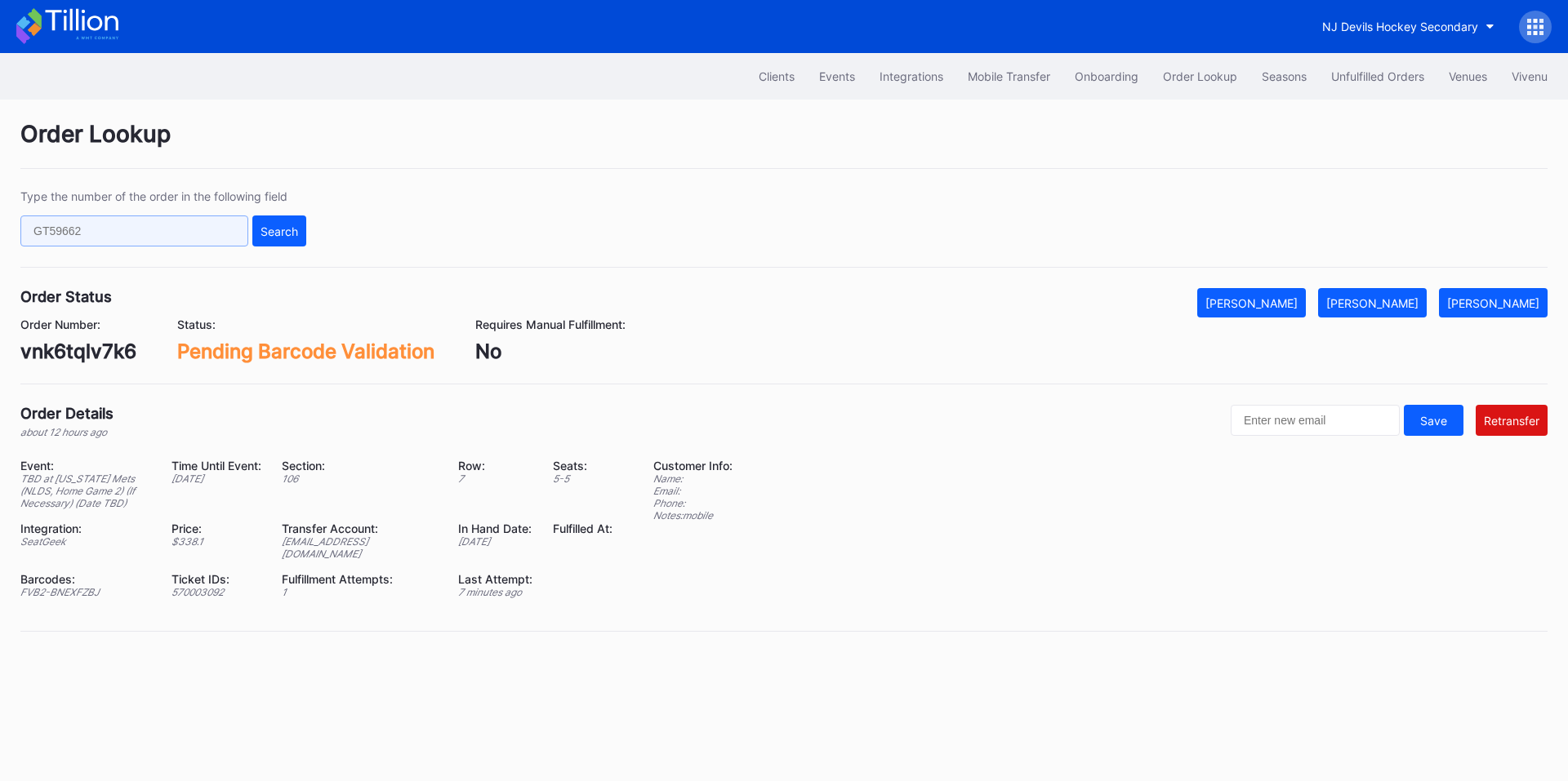
click at [103, 239] on input "text" at bounding box center [135, 230] width 228 height 31
paste input "75767755"
click at [301, 236] on button "Search" at bounding box center [279, 230] width 54 height 31
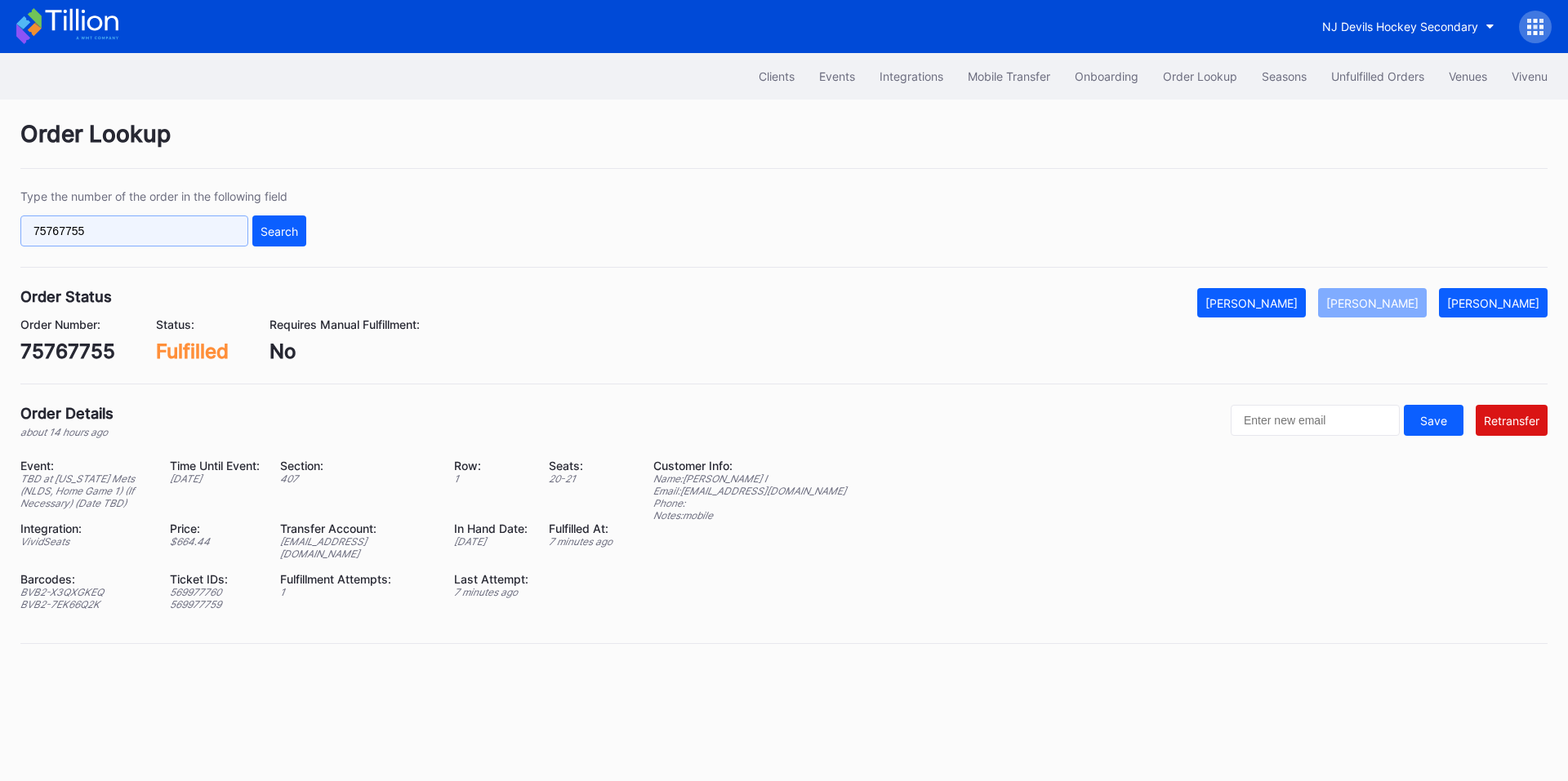
click at [185, 240] on input "75767755" at bounding box center [135, 230] width 228 height 31
paste input "vnk6tqlv7k6"
click at [268, 233] on div "Search" at bounding box center [279, 230] width 38 height 13
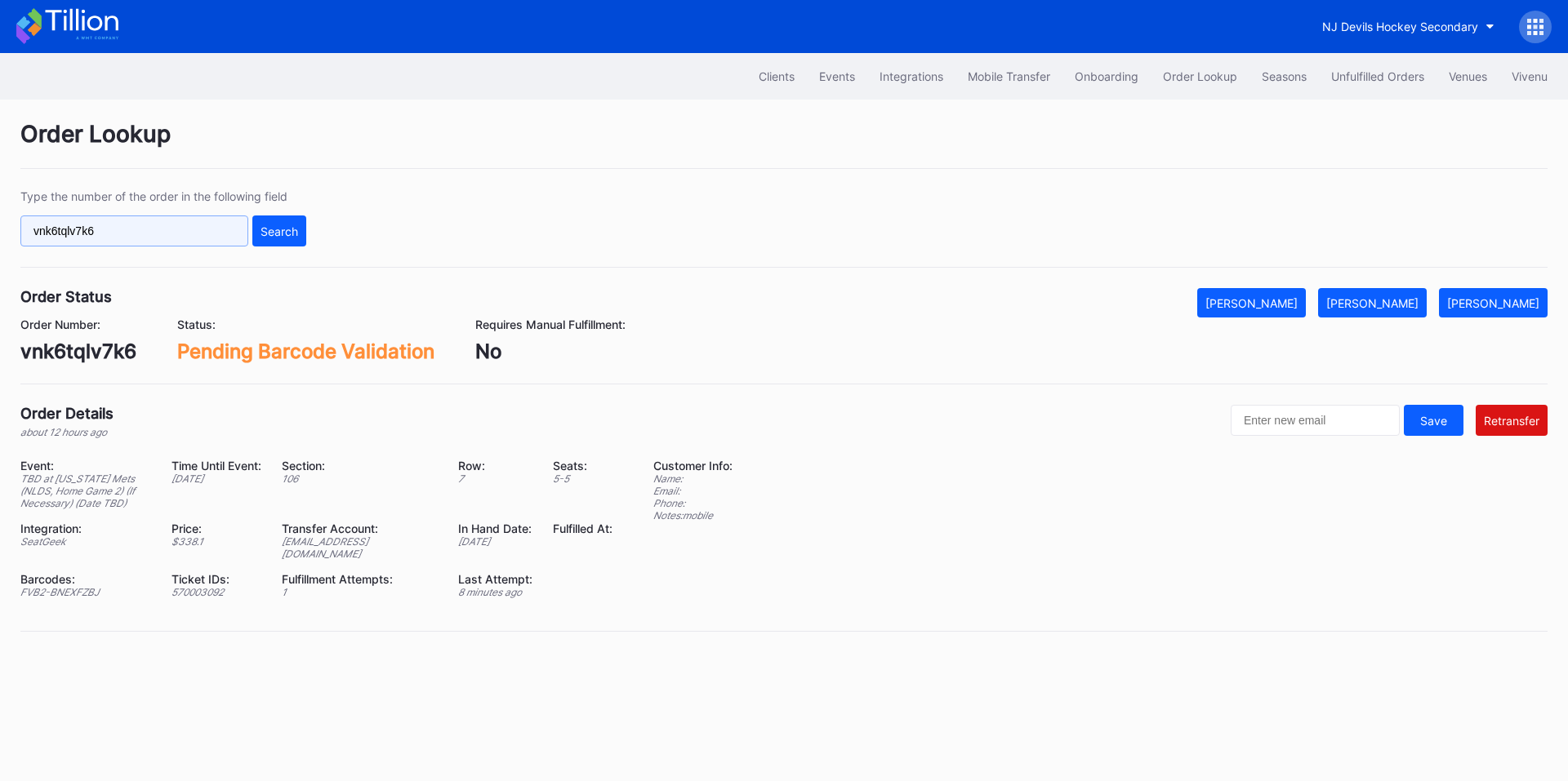
click at [115, 230] on input "vnk6tqlv7k6" at bounding box center [135, 230] width 228 height 31
paste input "624770017"
click at [274, 226] on div "Search" at bounding box center [279, 230] width 38 height 13
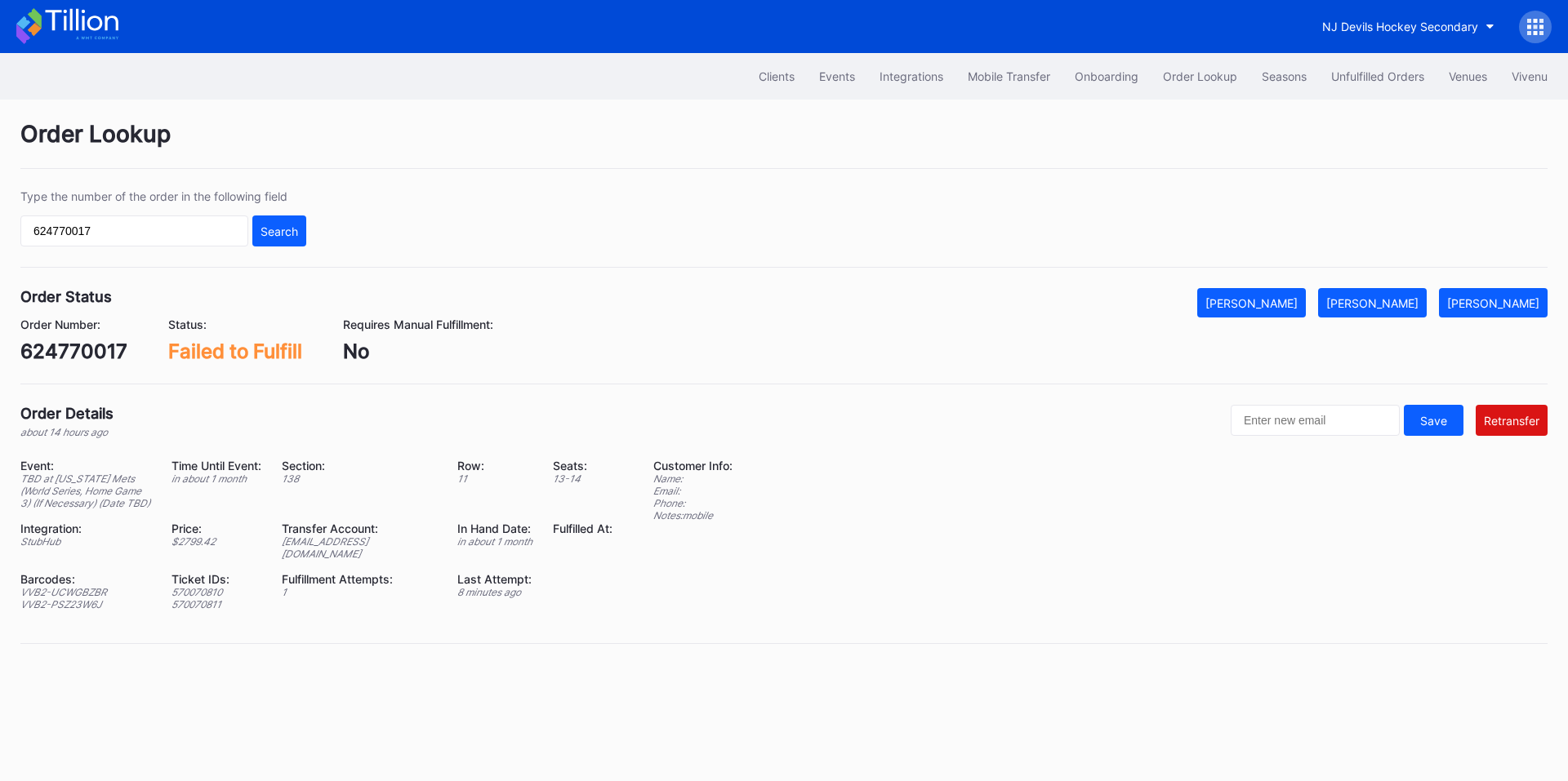
click at [352, 550] on div "[EMAIL_ADDRESS][DOMAIN_NAME]" at bounding box center [360, 547] width 156 height 24
copy div "[EMAIL_ADDRESS][DOMAIN_NAME]"
click at [164, 239] on input "624770017" at bounding box center [135, 230] width 228 height 31
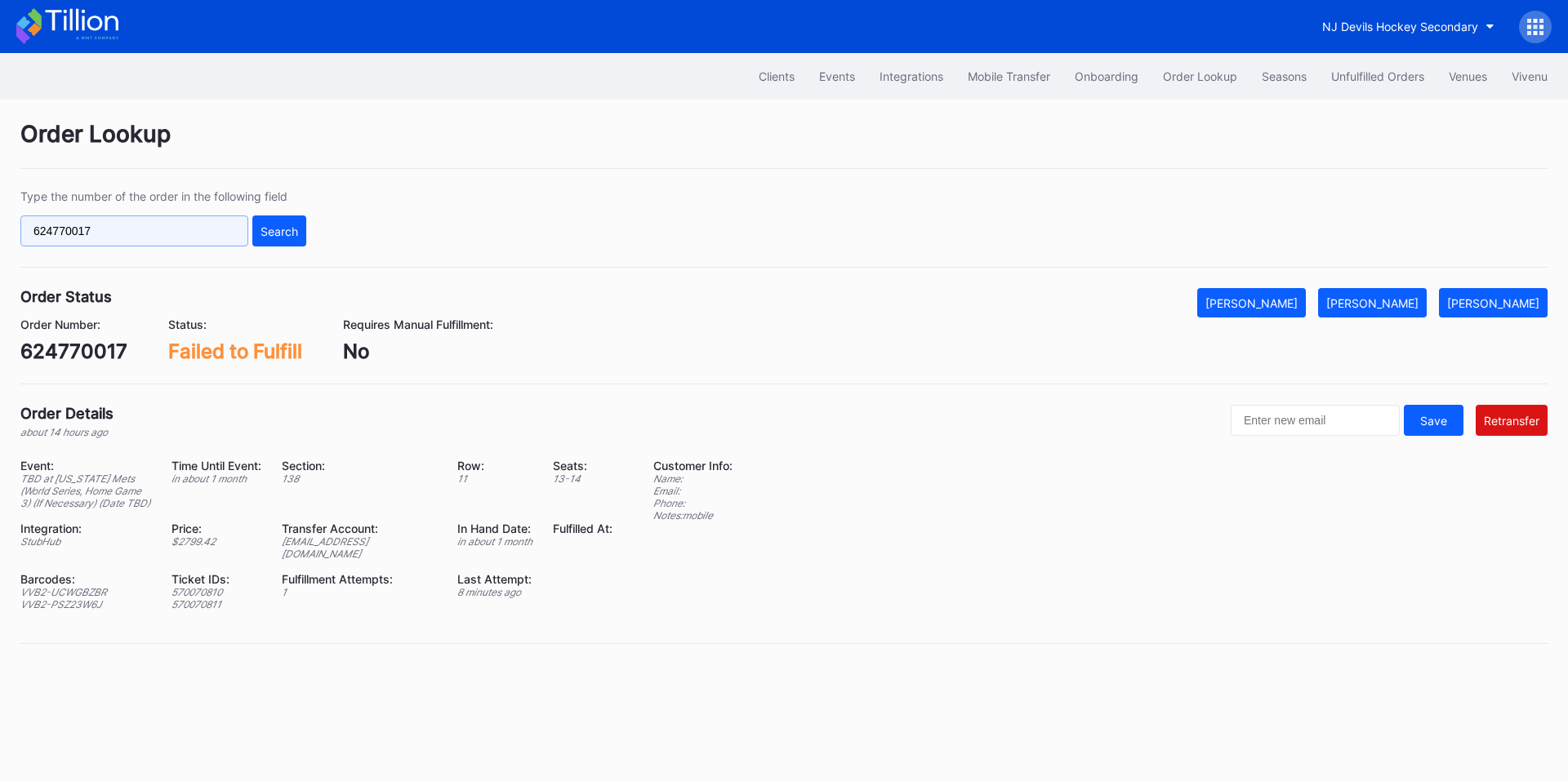
click at [164, 239] on input "624770017" at bounding box center [135, 230] width 228 height 31
paste input "75767755"
click at [274, 239] on button "Search" at bounding box center [279, 230] width 54 height 31
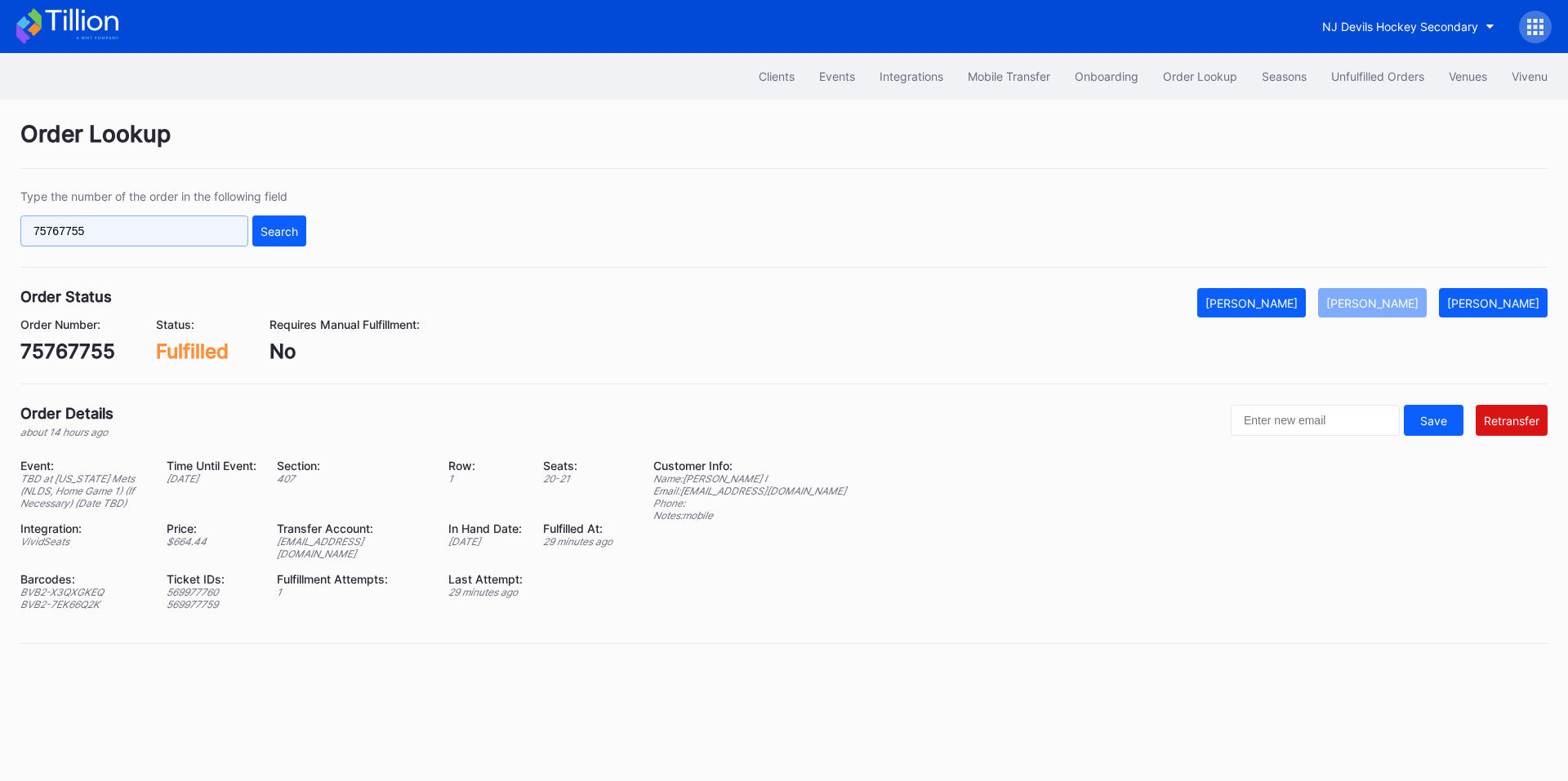
click at [161, 231] on input "75767755" at bounding box center [135, 230] width 228 height 31
paste input "536"
type input "75767536"
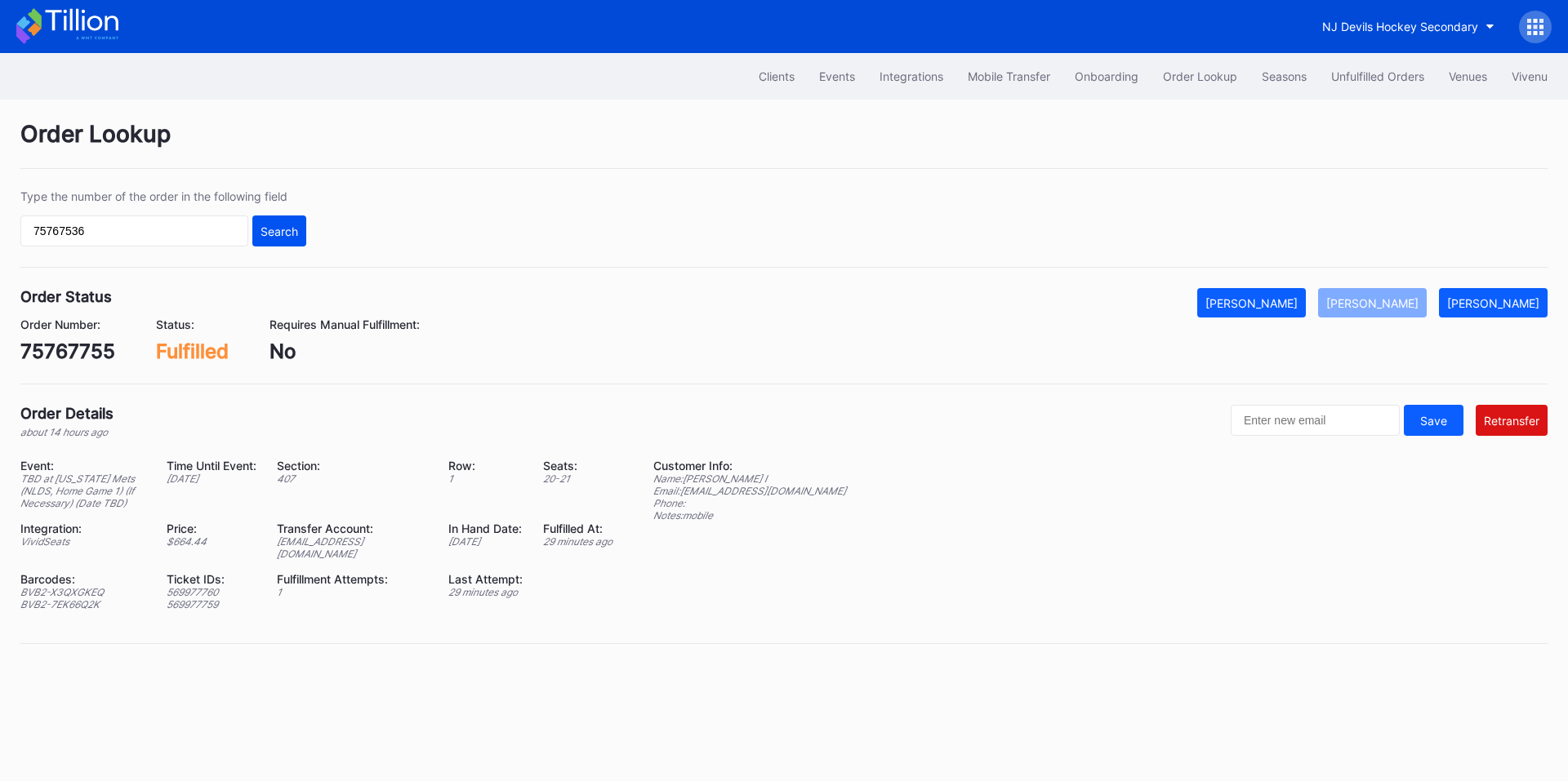
click at [274, 239] on button "Search" at bounding box center [279, 230] width 54 height 31
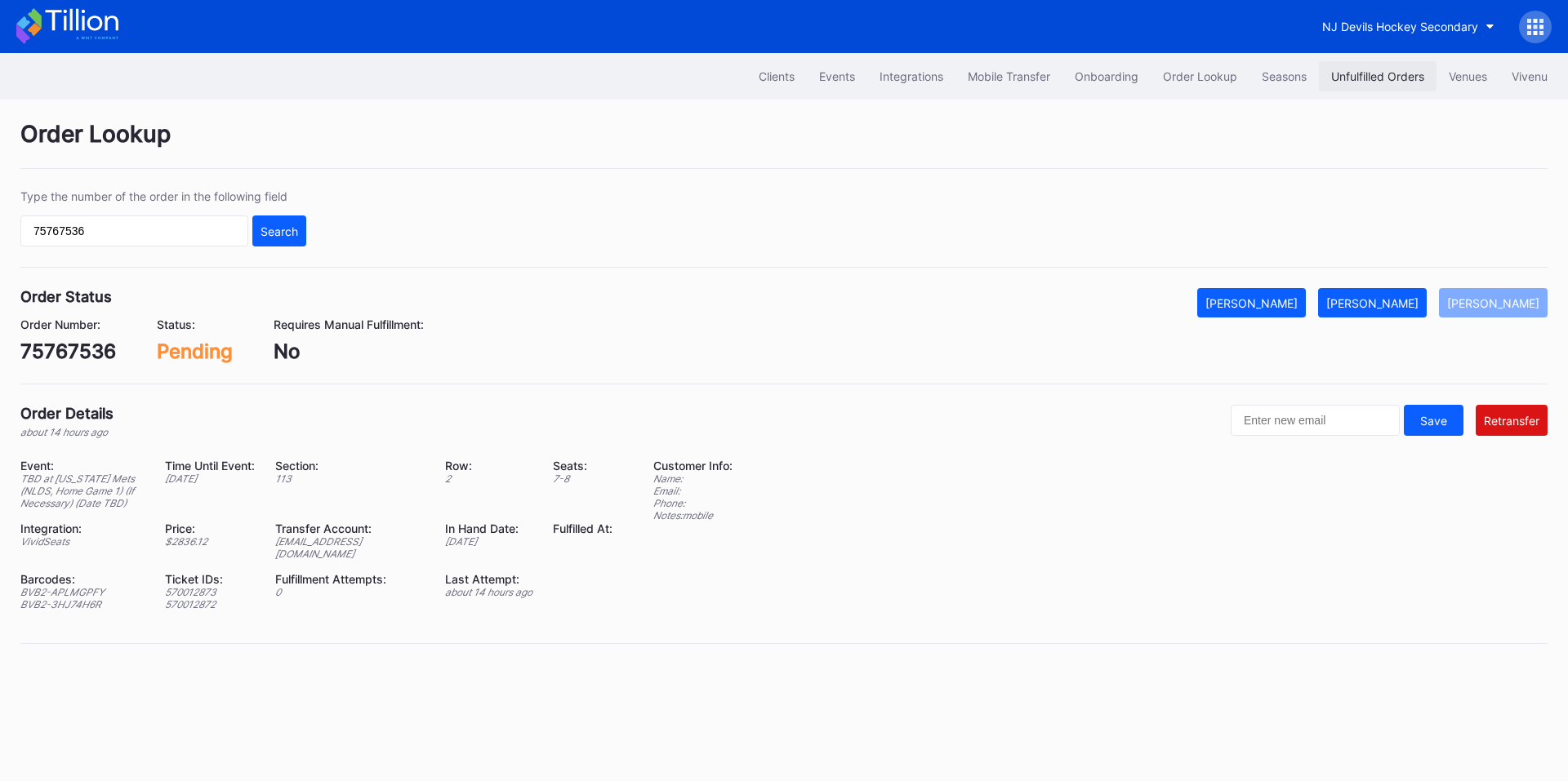
click at [1372, 77] on div "Unfulfilled Orders" at bounding box center [1378, 75] width 93 height 13
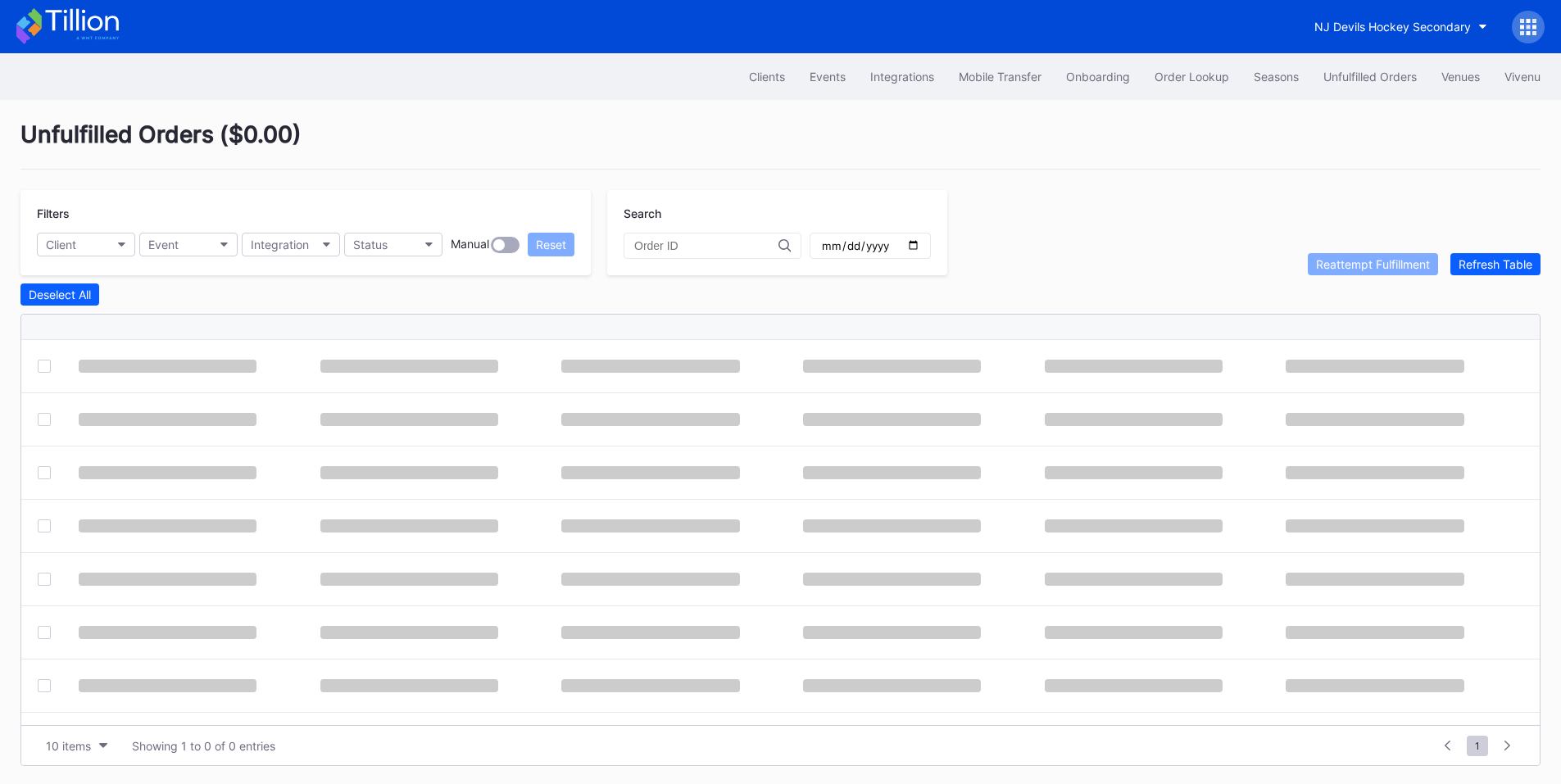
click at [699, 250] on input "text" at bounding box center [707, 246] width 144 height 14
paste input "75767536"
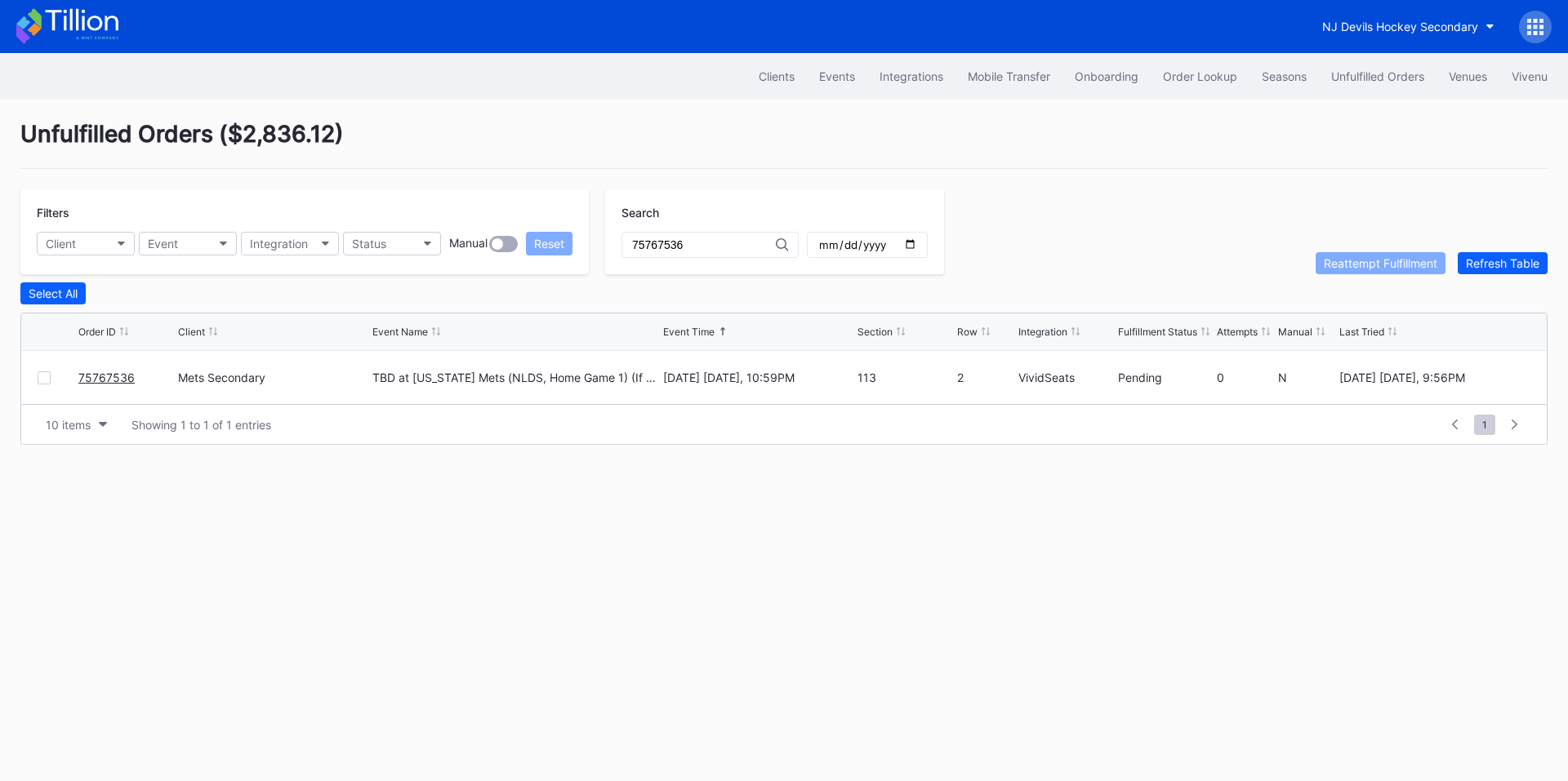
type input "75767536"
click at [40, 382] on div at bounding box center [44, 377] width 13 height 13
click at [1362, 269] on div "Reattempt Fulfillment" at bounding box center [1381, 263] width 114 height 13
click at [104, 238] on button "Client" at bounding box center [85, 244] width 98 height 23
type input "mets"
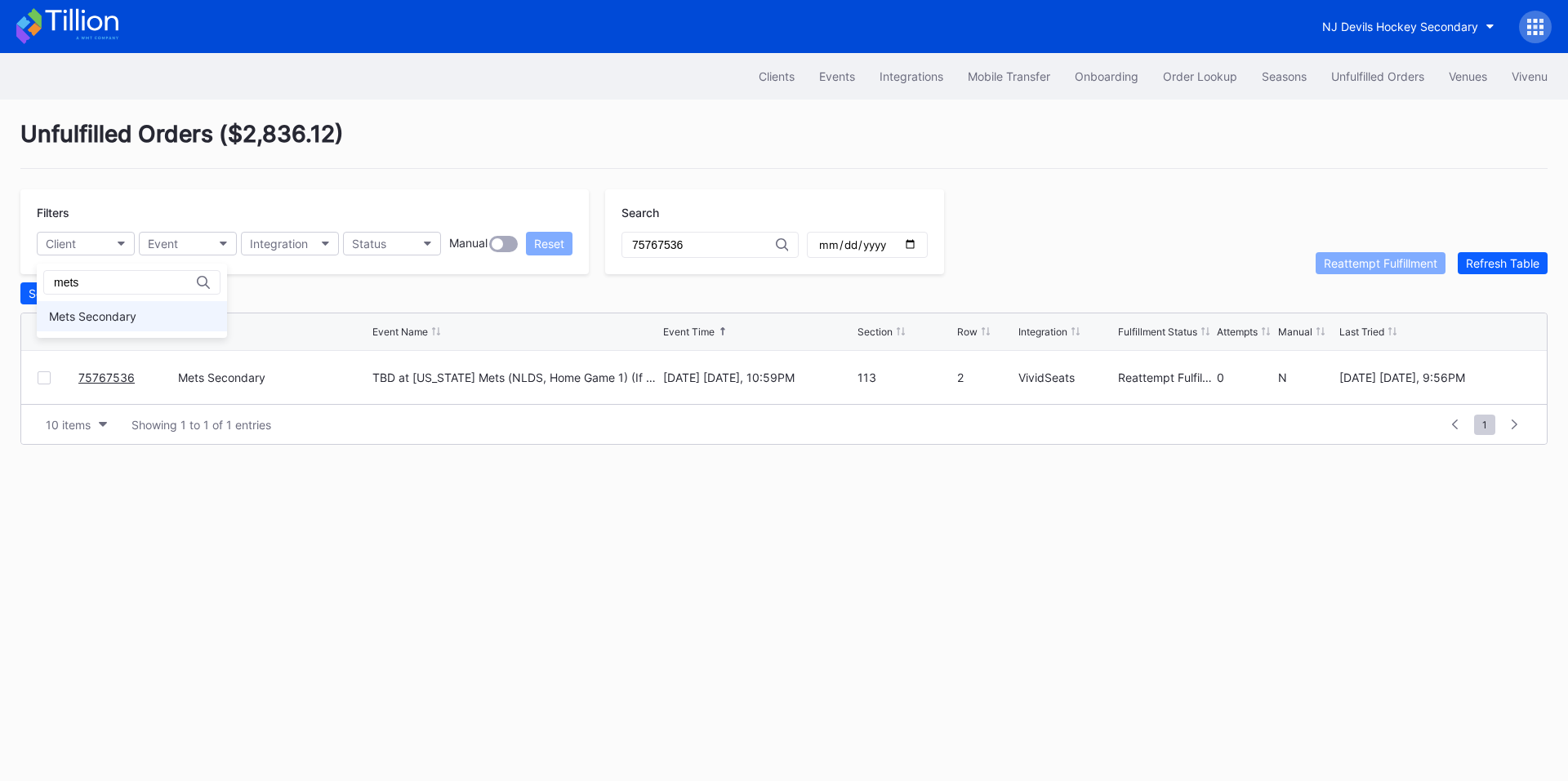
click at [143, 314] on div "Mets Secondary" at bounding box center [132, 317] width 190 height 30
drag, startPoint x: 713, startPoint y: 249, endPoint x: 434, endPoint y: 239, distance: 279.2
click at [434, 239] on div "Filters Mets Secondary Event Integration Status Manual Reset Search 75767536" at bounding box center [491, 231] width 940 height 85
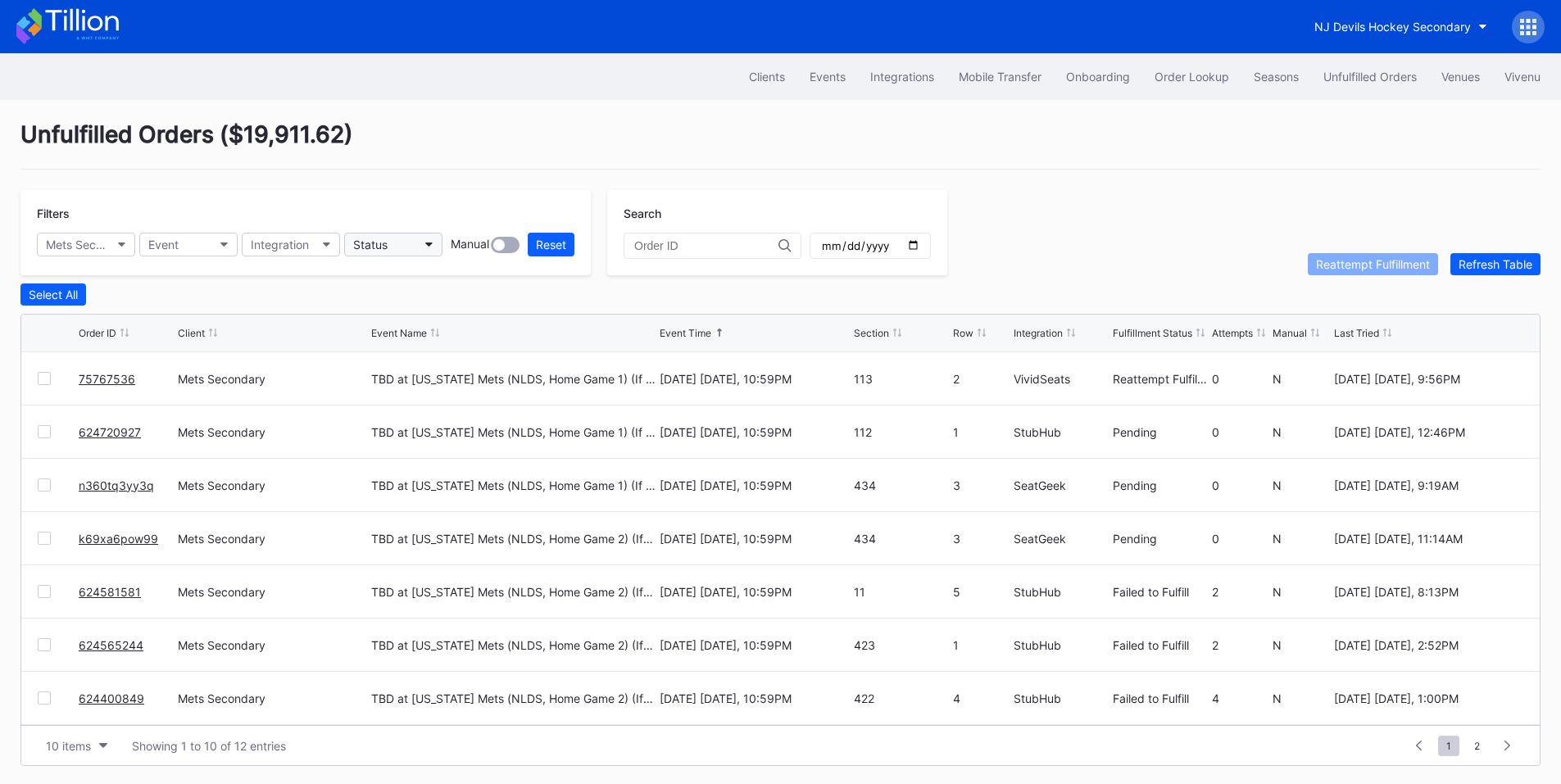
click at [420, 238] on button "Status" at bounding box center [393, 245] width 98 height 23
click at [428, 430] on div "Reattempt Fulfillment" at bounding box center [439, 439] width 191 height 31
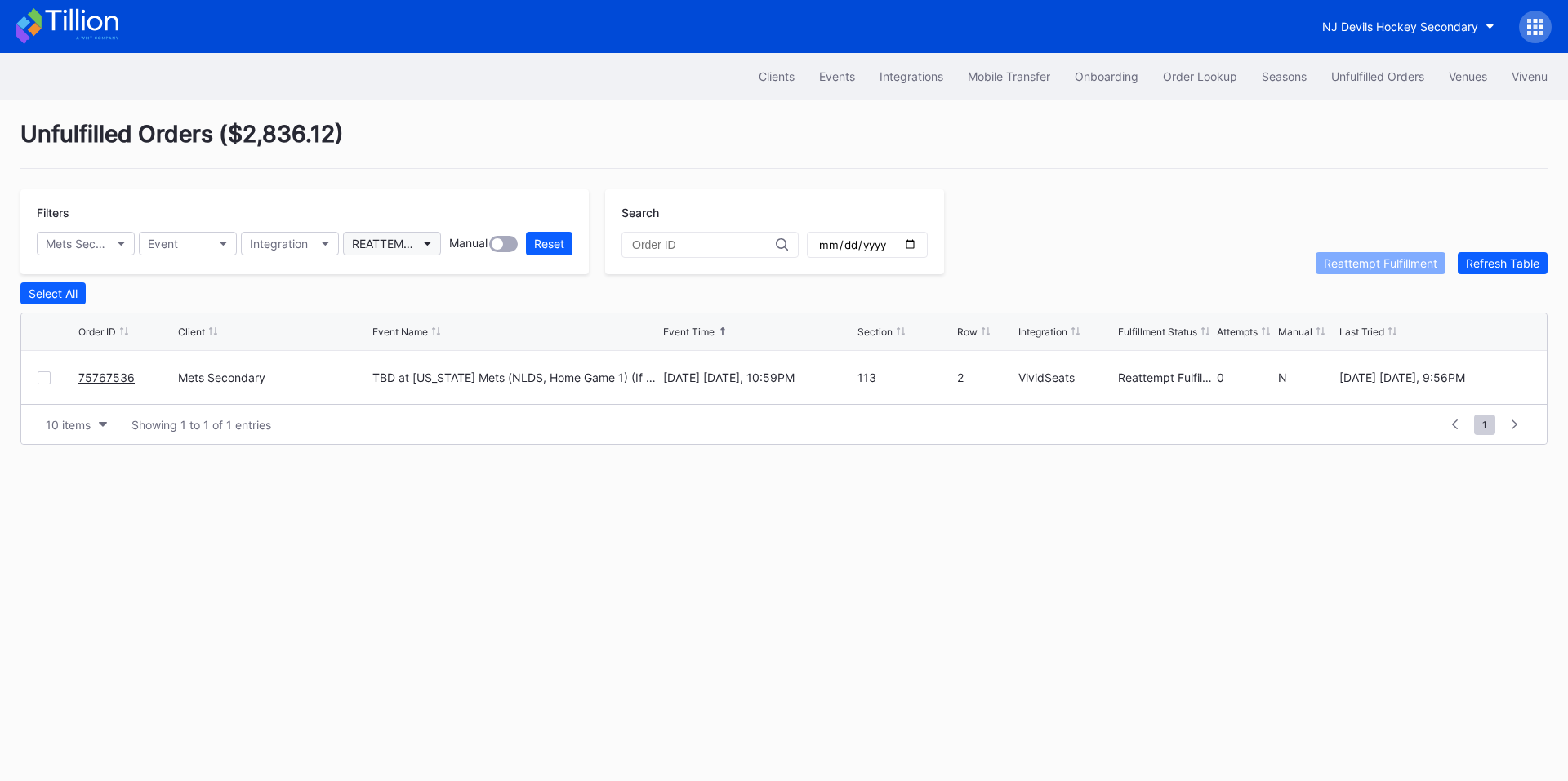
click at [408, 245] on div "REATTEMPT_FULFILLMENT" at bounding box center [383, 243] width 64 height 13
click at [422, 324] on div "Failed to Fulfill" at bounding box center [438, 317] width 190 height 30
